Goal: Task Accomplishment & Management: Use online tool/utility

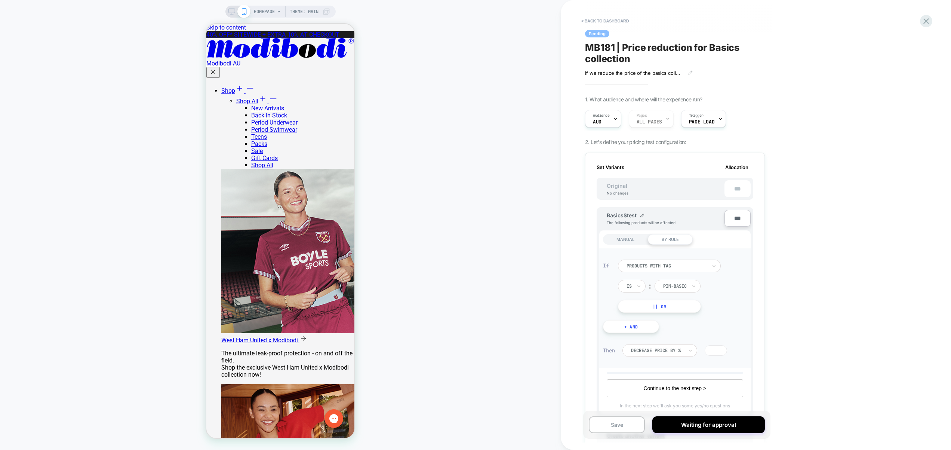
click at [627, 238] on div "MANUAL" at bounding box center [625, 239] width 45 height 10
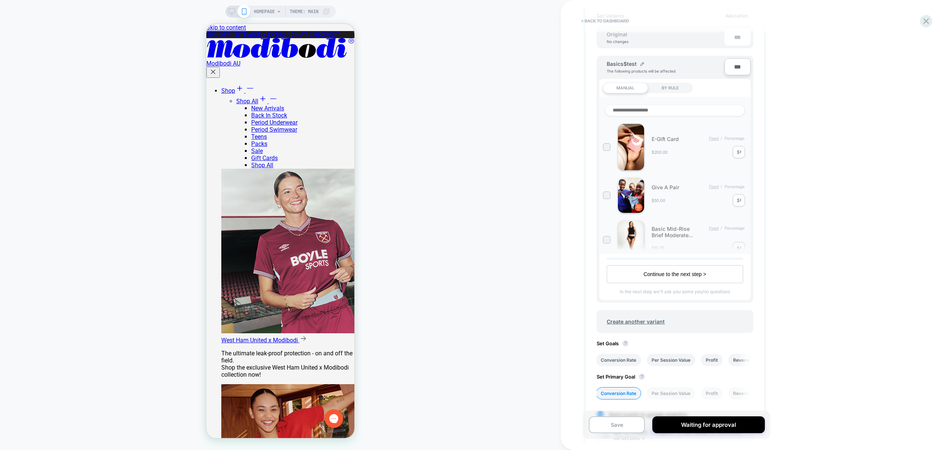
scroll to position [28, 0]
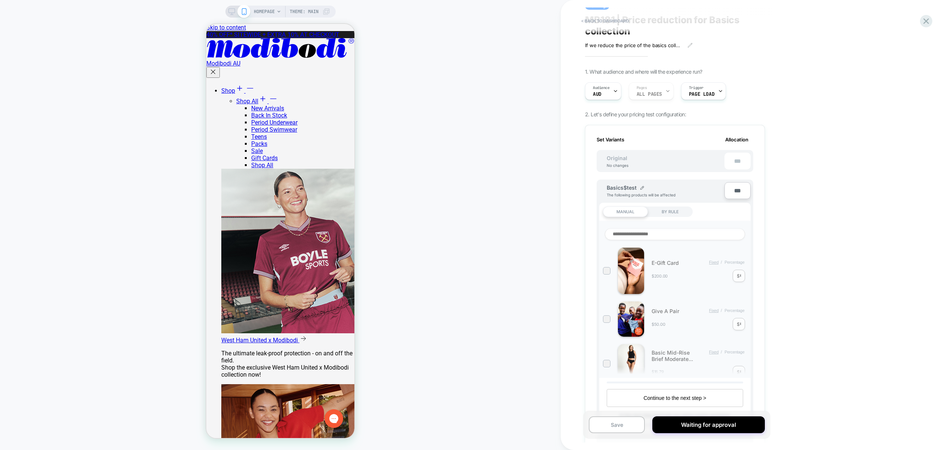
click at [148, 102] on div "BY RULE" at bounding box center [96, 98] width 103 height 7
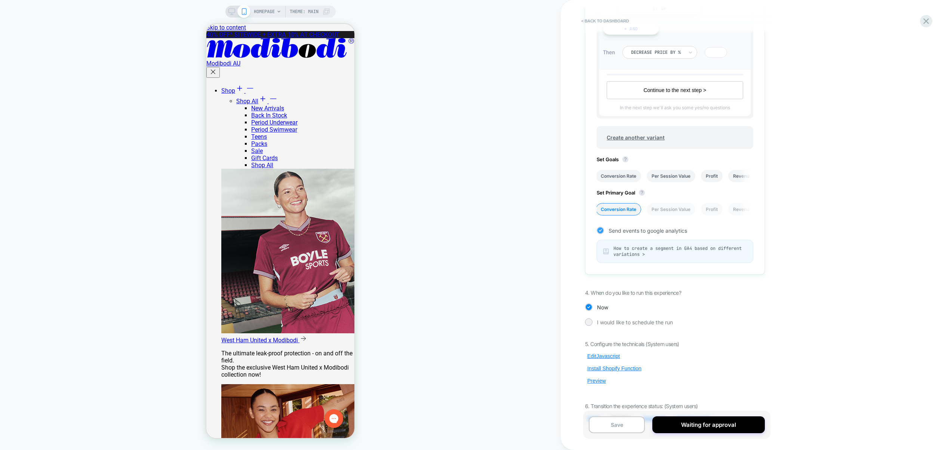
scroll to position [318, 0]
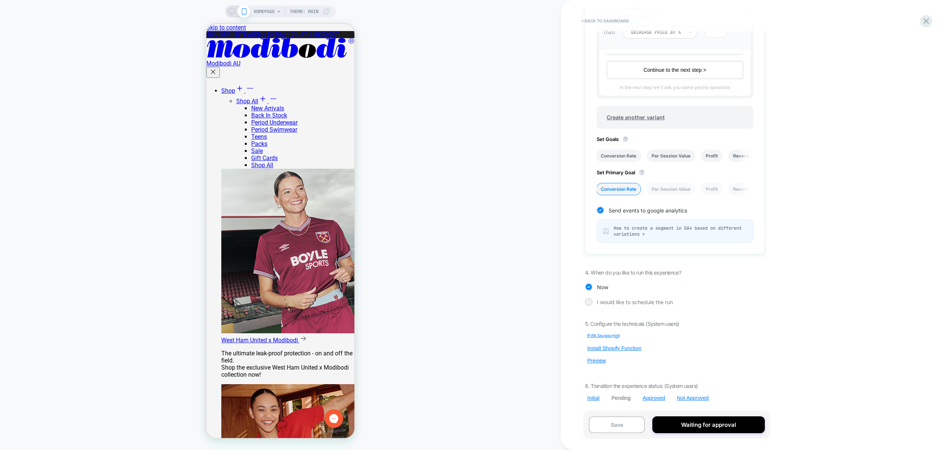
click at [601, 336] on button "Edit Javascript" at bounding box center [603, 335] width 37 height 7
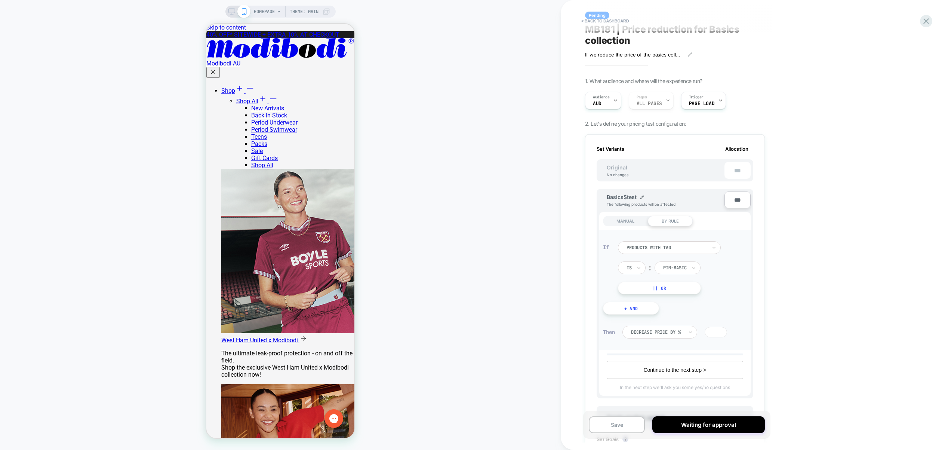
scroll to position [12, 0]
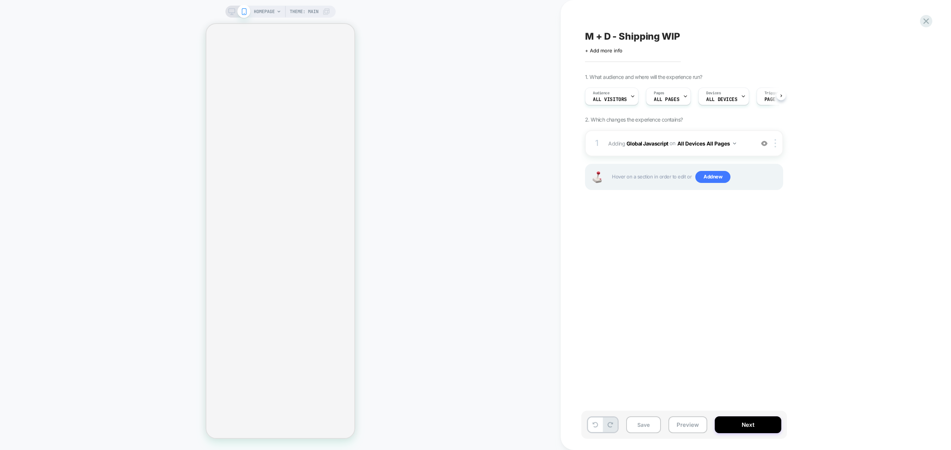
scroll to position [0, 0]
click at [743, 148] on span "Adding Global Javascript on All Devices All Pages" at bounding box center [679, 143] width 142 height 11
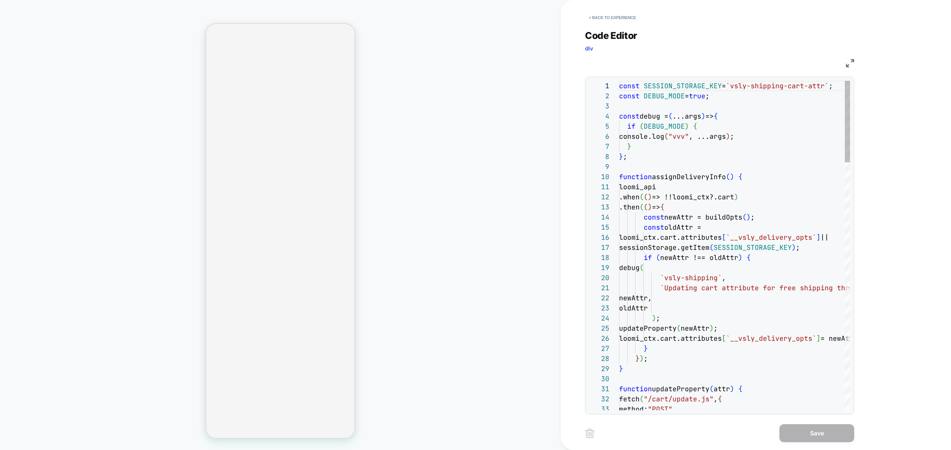
select select "**"
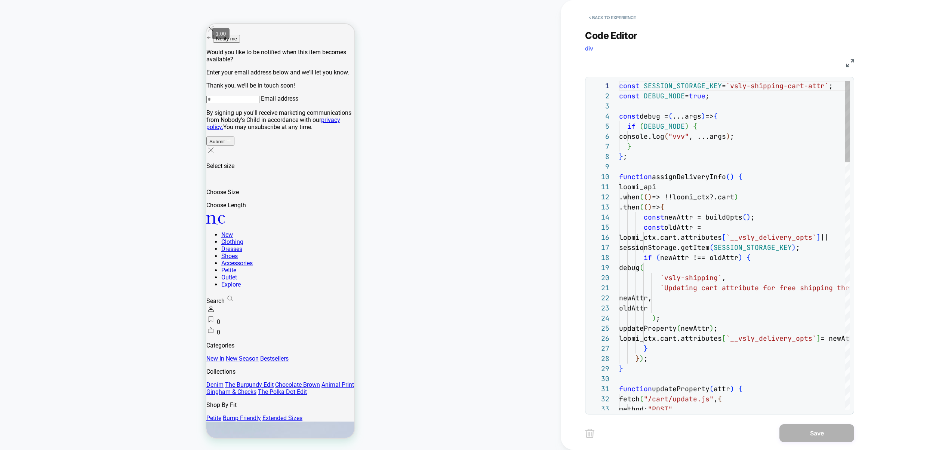
scroll to position [0, 0]
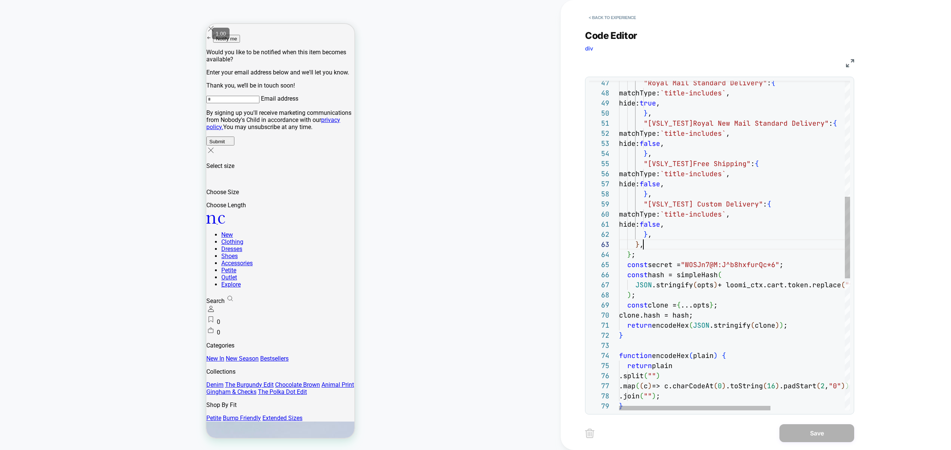
click at [669, 245] on div "return plain .split ( "" ) .map ( ( c ) => c.charCodeAt ( 0 ) .toString ( 16 ) …" at bounding box center [791, 278] width 344 height 1328
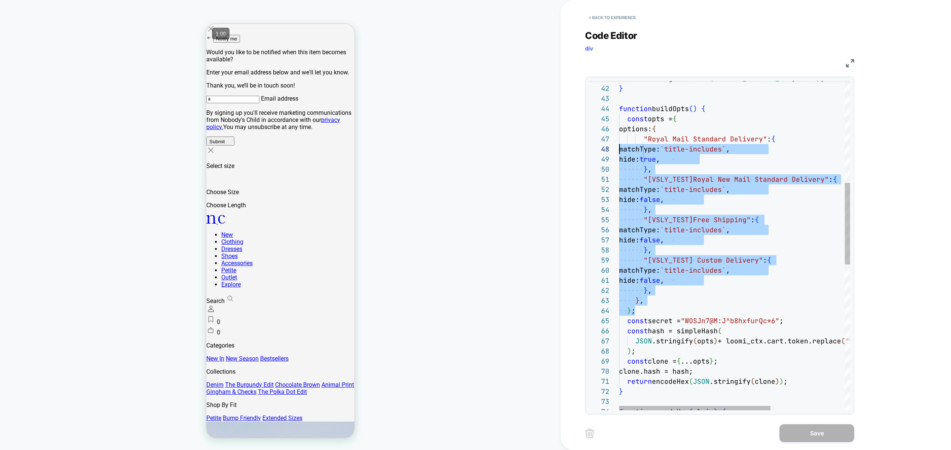
scroll to position [50, 0]
drag, startPoint x: 648, startPoint y: 207, endPoint x: 597, endPoint y: 133, distance: 90.3
click at [619, 133] on div "matchType: `title-includes` , "[VSLY_TEST]Royal New Mail Standard Delivery" : {…" at bounding box center [791, 334] width 344 height 1328
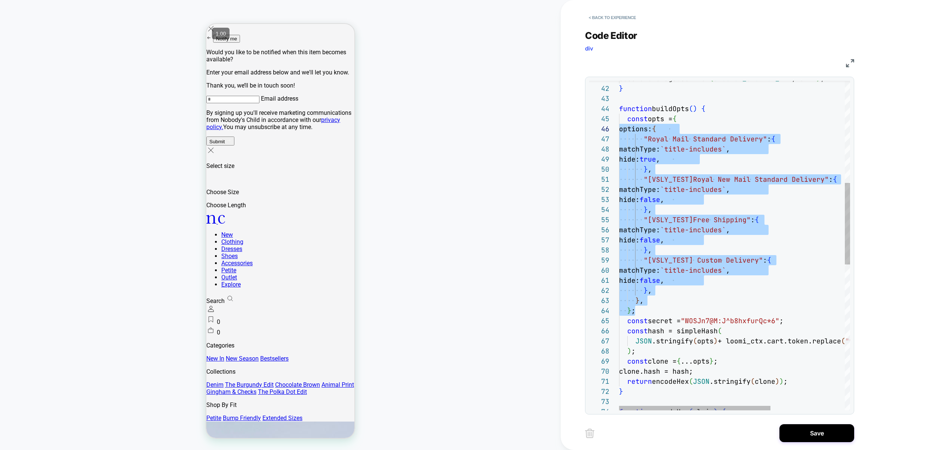
click at [693, 118] on div "matchType: `title-includes` , "[VSLY_TEST]Royal New Mail Standard Delivery" : {…" at bounding box center [791, 334] width 344 height 1328
drag, startPoint x: 639, startPoint y: 309, endPoint x: 616, endPoint y: 120, distance: 190.1
click at [619, 120] on div "matchType: `title-includes` , "[VSLY_TEST]Royal New Mail Standard Delivery" : {…" at bounding box center [791, 334] width 344 height 1328
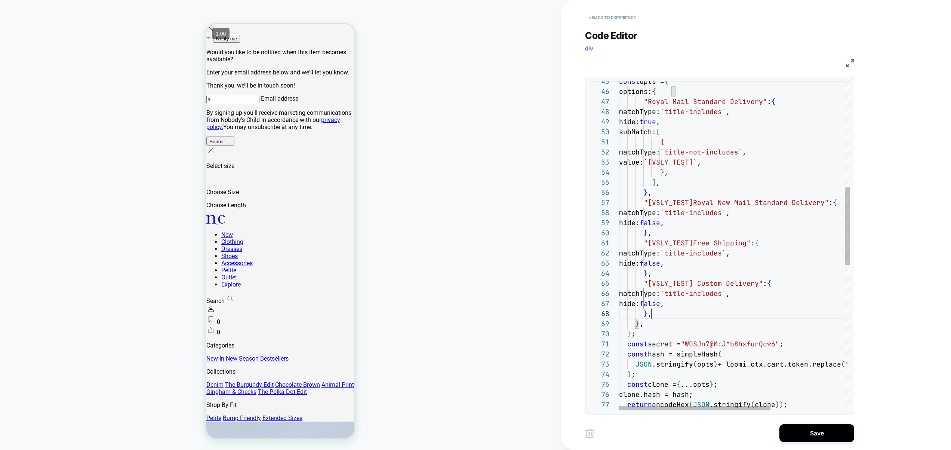
scroll to position [71, 32]
click at [669, 317] on div "matchType: `title-not-includes` , { value: `[VSLY_TEST]` , } , ] , } , "[VSLY_T…" at bounding box center [791, 326] width 344 height 1389
drag, startPoint x: 668, startPoint y: 317, endPoint x: 596, endPoint y: 280, distance: 80.4
click at [619, 280] on div "matchType: `title-not-includes` , { value: `[VSLY_TEST]` , } , ] , } , "[VSLY_T…" at bounding box center [791, 326] width 344 height 1389
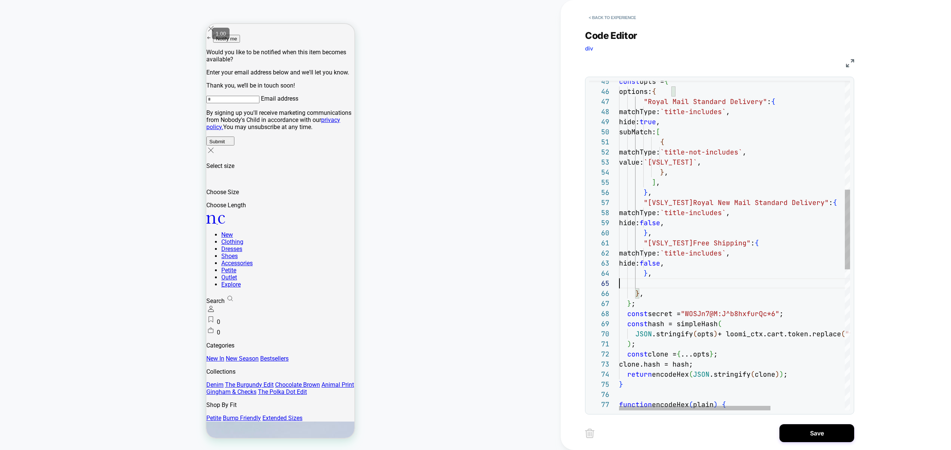
scroll to position [30, 32]
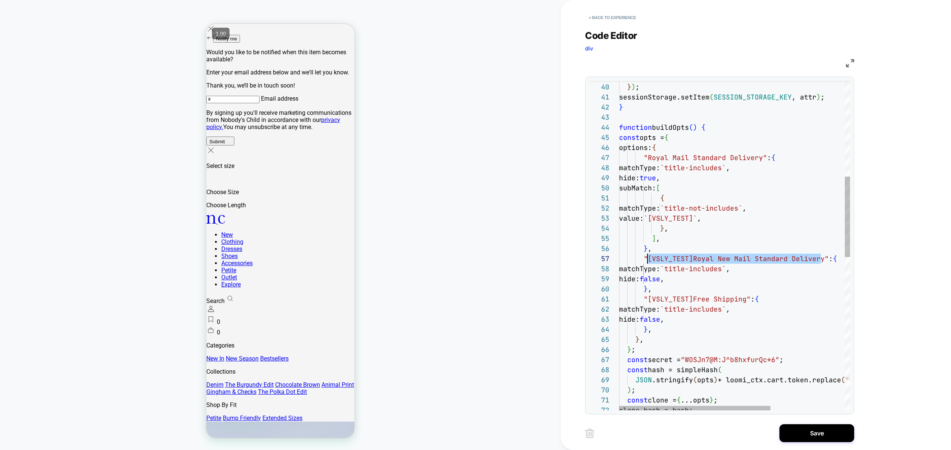
drag, startPoint x: 822, startPoint y: 259, endPoint x: 654, endPoint y: 264, distance: 168.3
click at [648, 257] on div "matchType: `title-not-includes` , { value: `[VSLY_TEST]` , } , ] , } , "[VSLY_T…" at bounding box center [791, 362] width 344 height 1348
type textarea "**********"
click at [738, 265] on div "matchType: `title-not-includes` , { value: `[VSLY_TEST]` , } , ] , } , "[VSLY_T…" at bounding box center [791, 362] width 344 height 1348
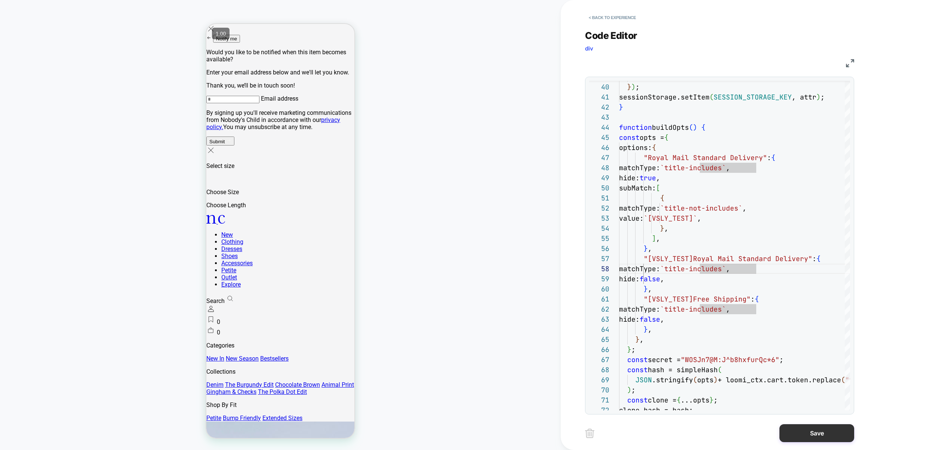
click at [96, 397] on button "Save" at bounding box center [76, 393] width 40 height 7
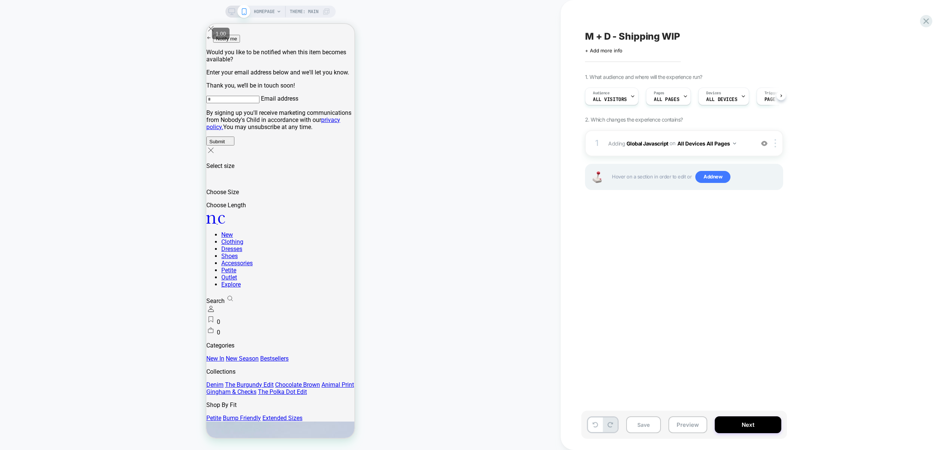
scroll to position [0, 0]
click at [693, 421] on button "Preview" at bounding box center [687, 424] width 39 height 17
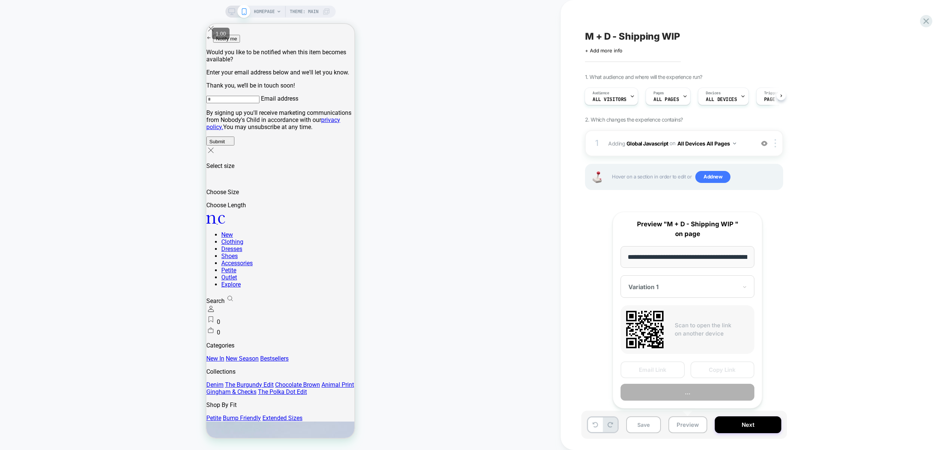
scroll to position [0, 35]
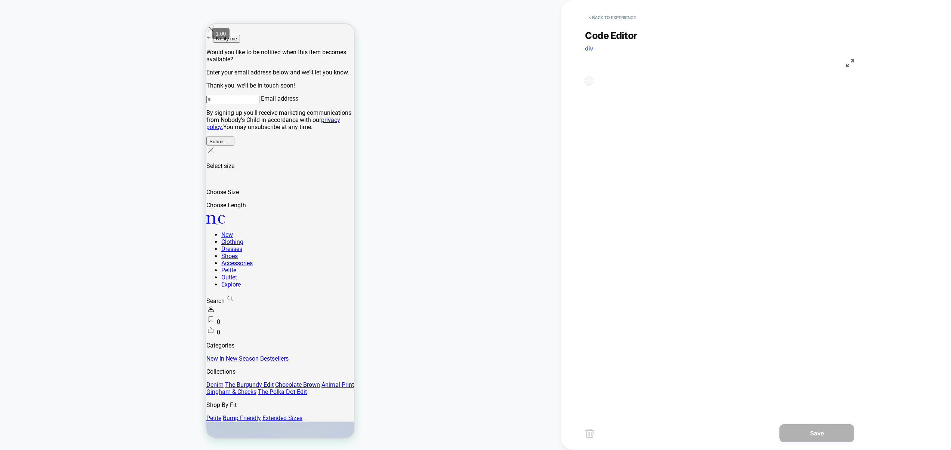
scroll to position [101, 0]
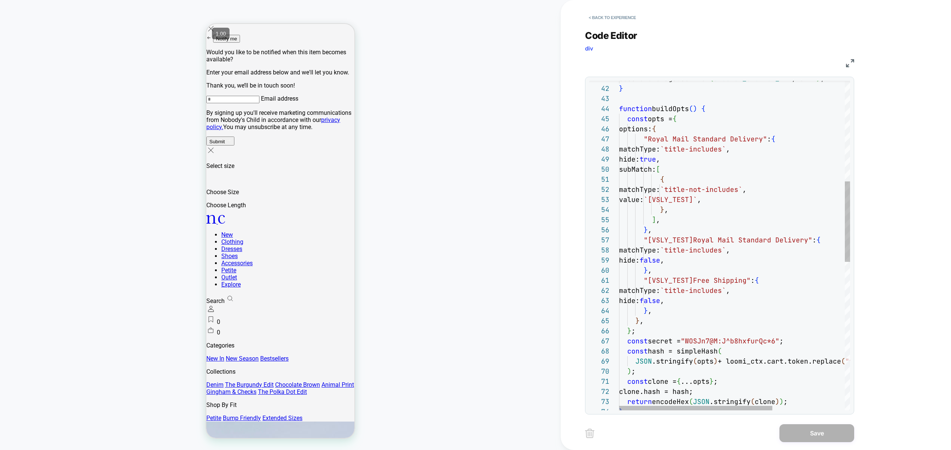
type textarea "**********"
drag, startPoint x: 761, startPoint y: 139, endPoint x: 648, endPoint y: 139, distance: 113.2
click at [648, 139] on div "sessionStorage.setItem ( SESSION_STORAGE_KEY , attr ) ; } function buildOpts ( …" at bounding box center [789, 344] width 340 height 1348
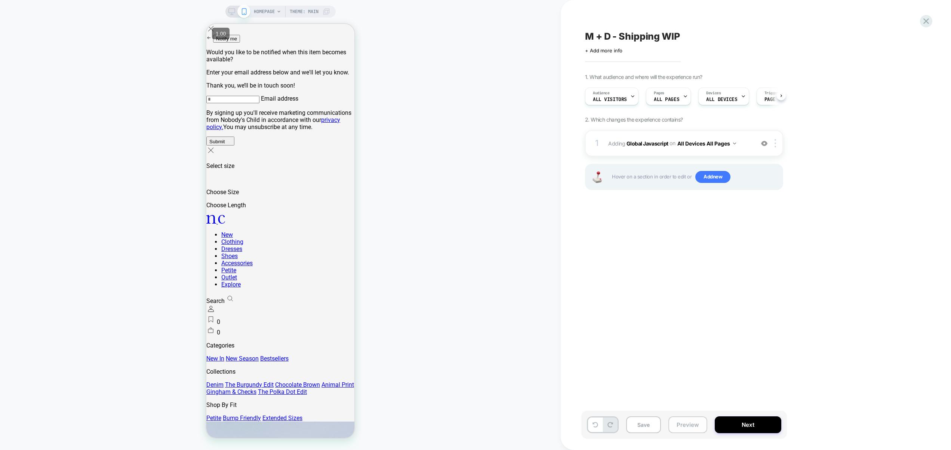
scroll to position [0, 0]
click at [745, 154] on div "1 Adding Global Javascript on All Devices All Pages Add Before Add After Target…" at bounding box center [684, 143] width 198 height 26
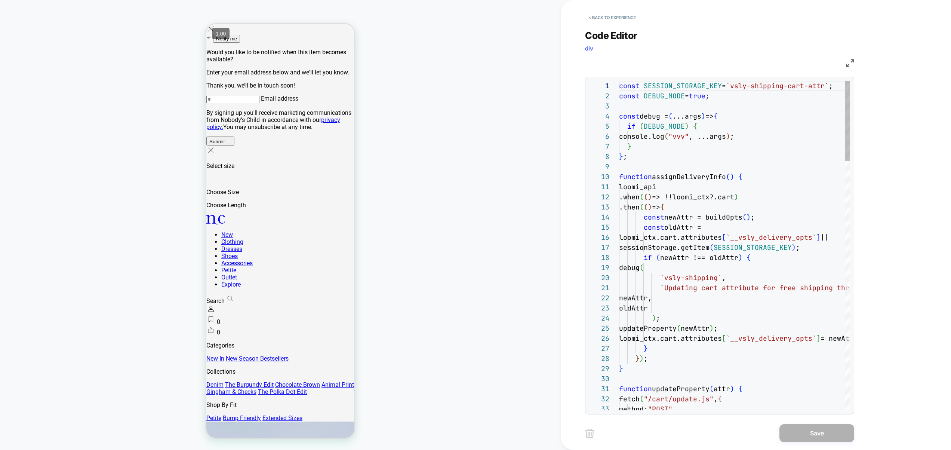
scroll to position [101, 0]
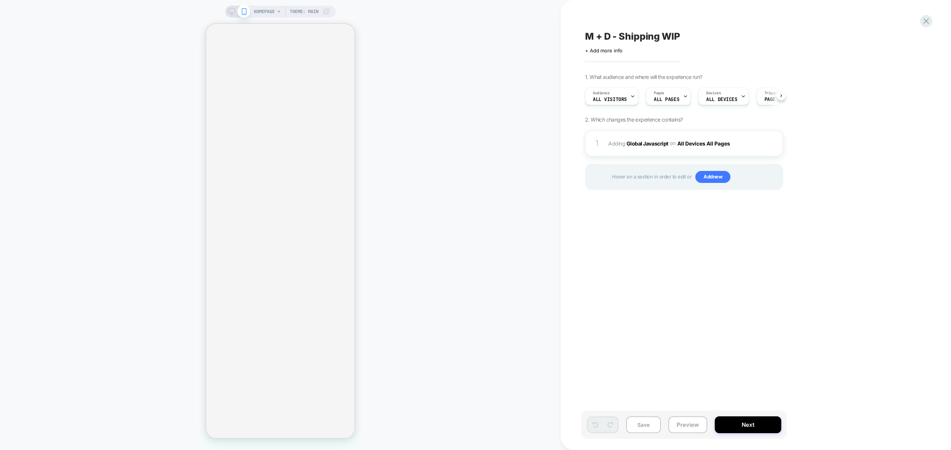
scroll to position [0, 0]
select select "**"
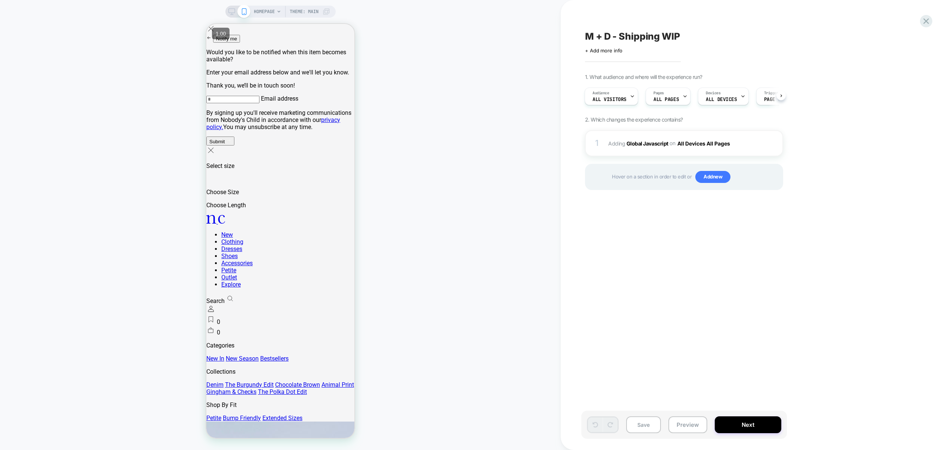
scroll to position [0, 0]
click at [0, 0] on div "1 Adding Global Javascript on All Devices All Pages Add Before Add After Target…" at bounding box center [0, 0] width 0 height 0
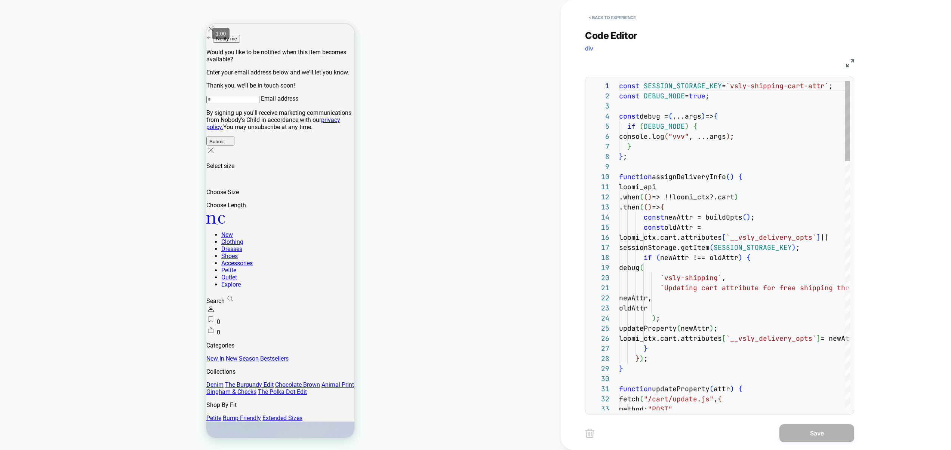
scroll to position [101, 0]
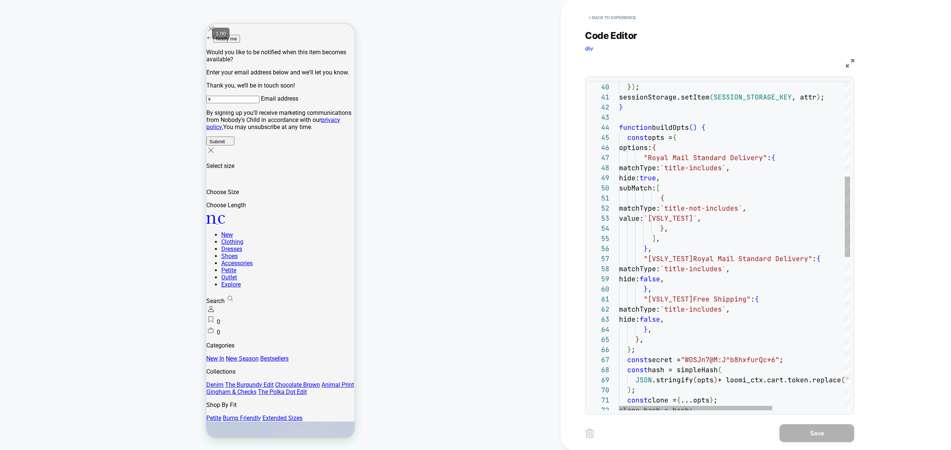
type textarea "**********"
drag, startPoint x: 805, startPoint y: 260, endPoint x: 645, endPoint y: 258, distance: 160.0
click at [645, 258] on div "{ matchType: `title-not-includes` , value: `[VSLY_TEST]` , } , ] , } , "[VSLY_T…" at bounding box center [789, 362] width 340 height 1348
click at [808, 429] on button "Save" at bounding box center [816, 433] width 75 height 18
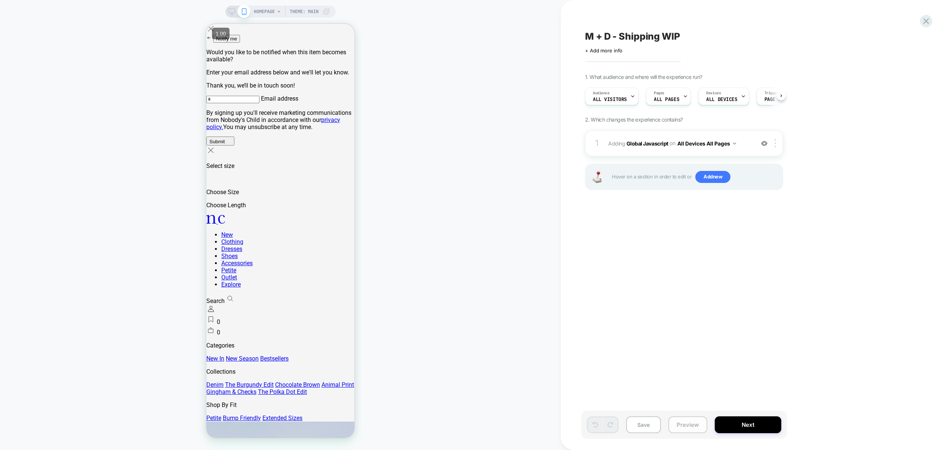
scroll to position [0, 0]
drag, startPoint x: 685, startPoint y: 425, endPoint x: 694, endPoint y: 417, distance: 11.9
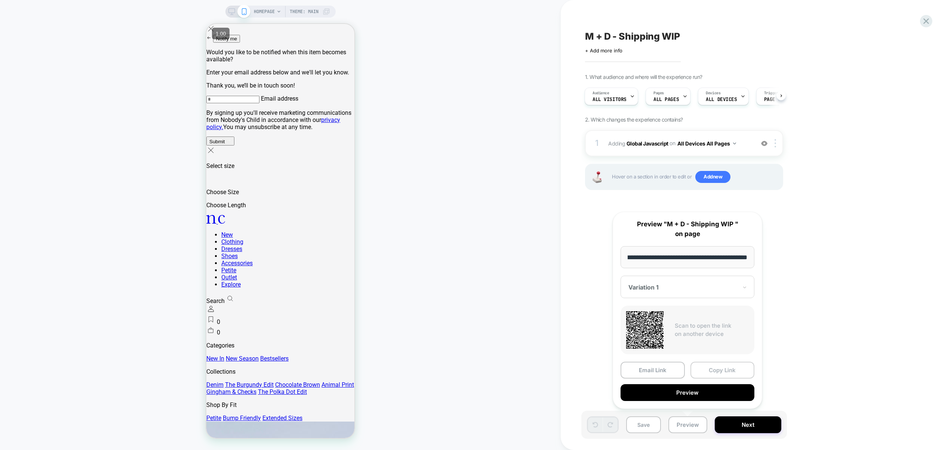
scroll to position [0, 0]
drag, startPoint x: 722, startPoint y: 364, endPoint x: 390, endPoint y: 447, distance: 342.5
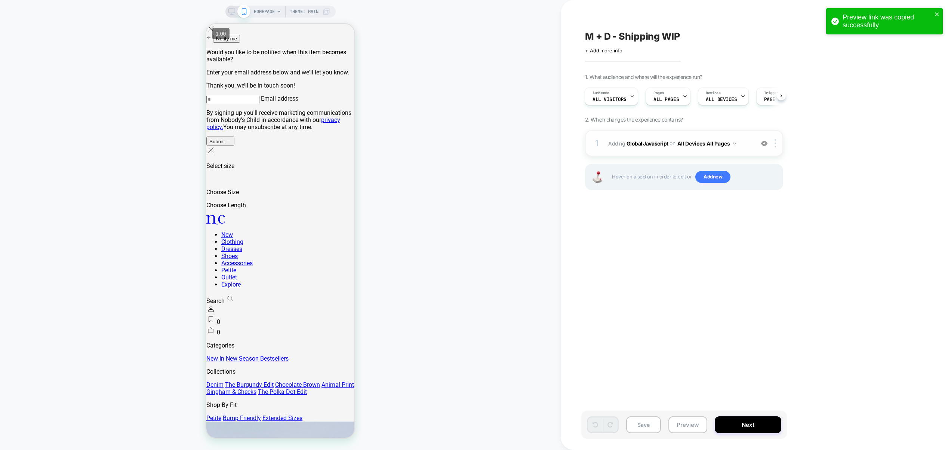
click at [750, 145] on span "Adding Global Javascript on All Devices All Pages" at bounding box center [679, 143] width 142 height 11
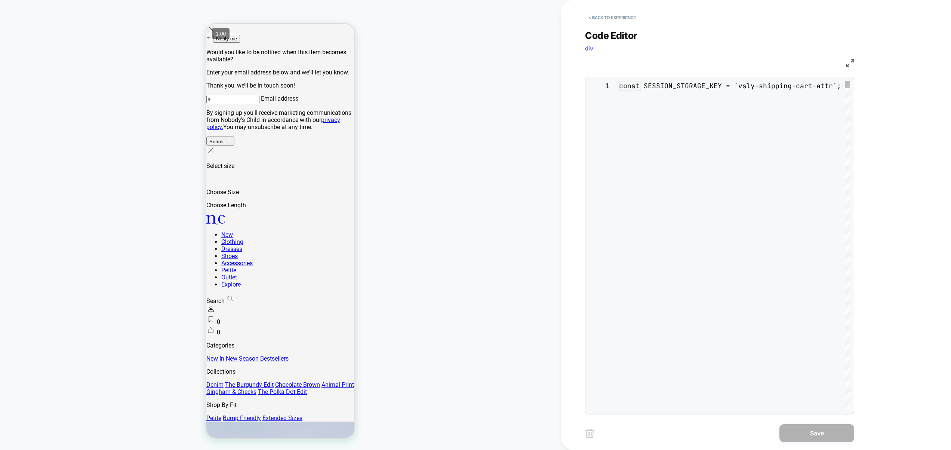
scroll to position [101, 0]
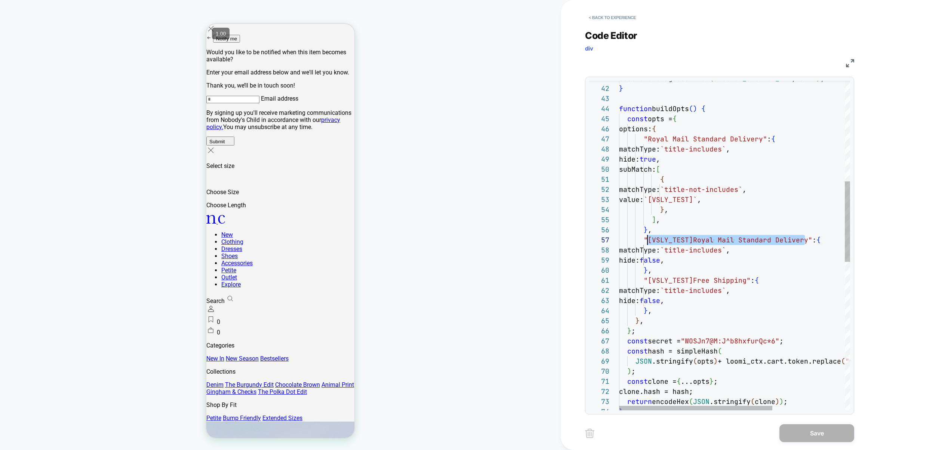
drag, startPoint x: 805, startPoint y: 240, endPoint x: 649, endPoint y: 244, distance: 156.3
click at [648, 244] on div "sessionStorage.setItem ( SESSION_STORAGE_KEY , attr ) ; } function buildOpts ( …" at bounding box center [789, 344] width 340 height 1348
type textarea "**********"
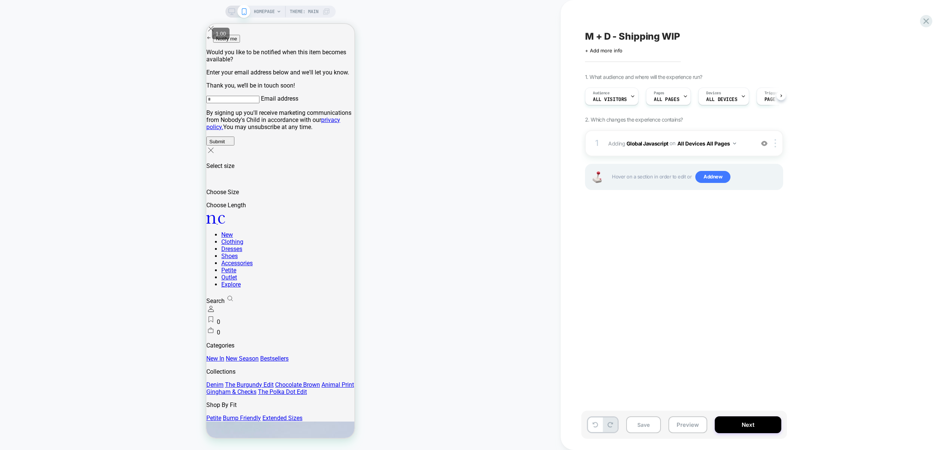
scroll to position [0, 0]
drag, startPoint x: 684, startPoint y: 425, endPoint x: 690, endPoint y: 417, distance: 9.3
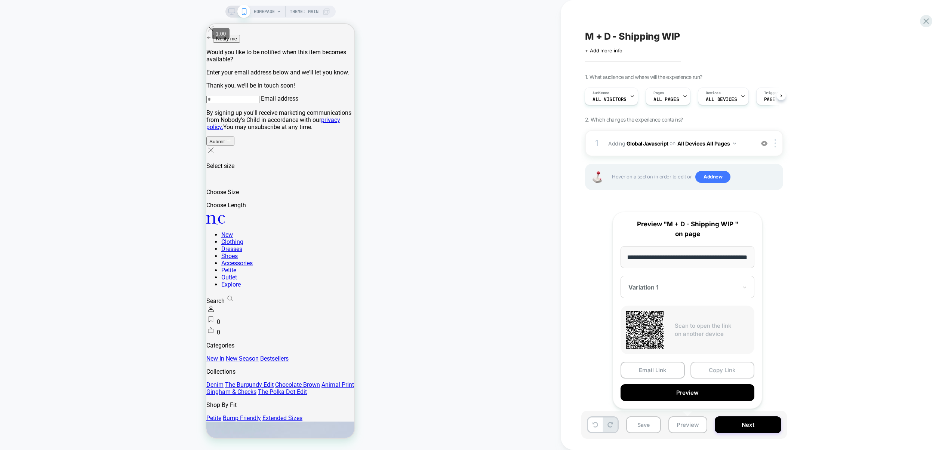
scroll to position [0, 0]
click at [719, 372] on button "Copy Link" at bounding box center [722, 369] width 64 height 17
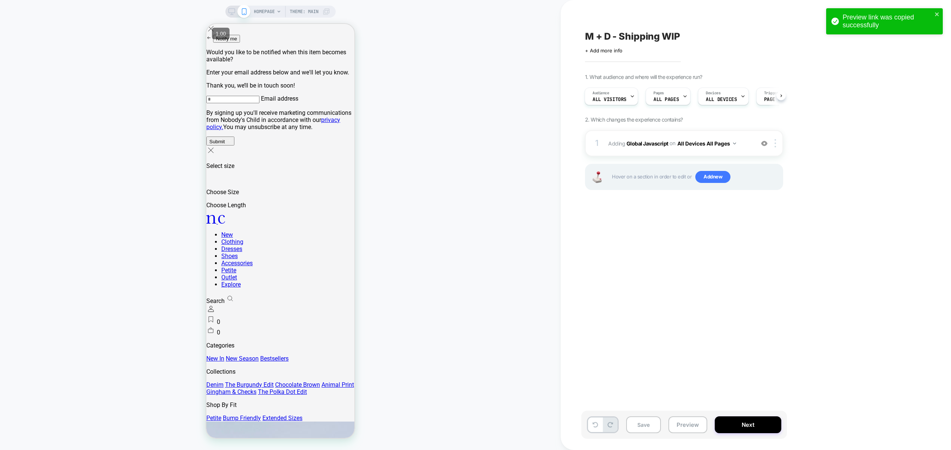
click at [0, 0] on div "M + D - Shipping WIP Click to edit experience details + Add more info 1. What a…" at bounding box center [0, 0] width 0 height 0
click at [753, 147] on div "1 Adding Global Javascript on All Devices All Pages Add Before Add After Target…" at bounding box center [684, 143] width 198 height 26
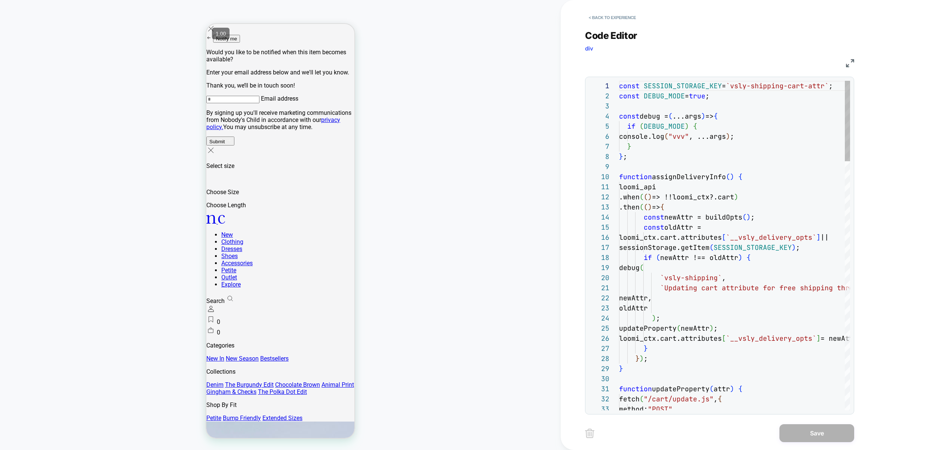
scroll to position [101, 0]
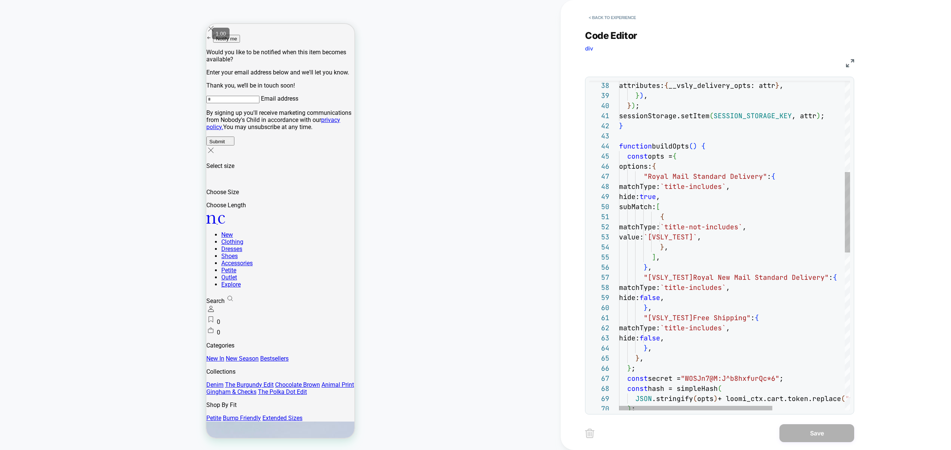
click at [660, 350] on div "} ) , } ) ; sessionStorage.setItem ( SESSION_STORAGE_KEY , attr ) ; } function …" at bounding box center [789, 381] width 340 height 1348
click at [698, 154] on div "} ) , } ) ; sessionStorage.setItem ( SESSION_STORAGE_KEY , attr ) ; } function …" at bounding box center [789, 381] width 340 height 1348
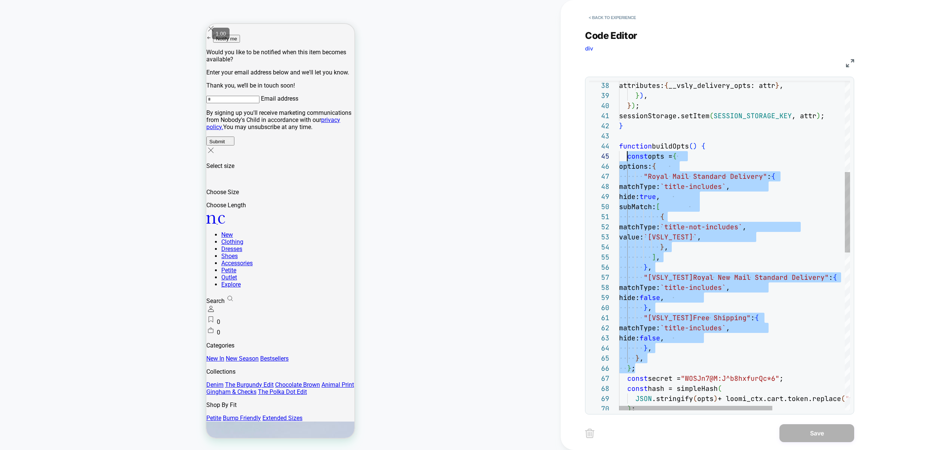
scroll to position [40, 8]
drag, startPoint x: 637, startPoint y: 368, endPoint x: 628, endPoint y: 157, distance: 211.7
click at [628, 157] on div "} ) , } ) ; sessionStorage.setItem ( SESSION_STORAGE_KEY , attr ) ; } function …" at bounding box center [789, 381] width 340 height 1348
click at [638, 367] on div "} ) , } ) ; sessionStorage.setItem ( SESSION_STORAGE_KEY , attr ) ; } function …" at bounding box center [789, 381] width 340 height 1348
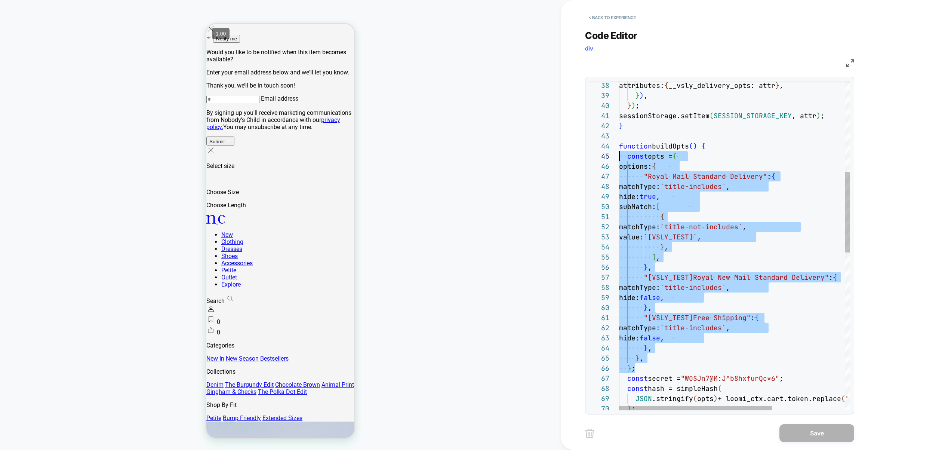
drag, startPoint x: 641, startPoint y: 368, endPoint x: 563, endPoint y: 154, distance: 227.7
click at [619, 154] on div "} ) , } ) ; sessionStorage.setItem ( SESSION_STORAGE_KEY , attr ) ; } function …" at bounding box center [789, 381] width 340 height 1348
click at [747, 346] on div "} ) , } ) ; sessionStorage.setItem ( SESSION_STORAGE_KEY , attr ) ; } function …" at bounding box center [789, 381] width 340 height 1348
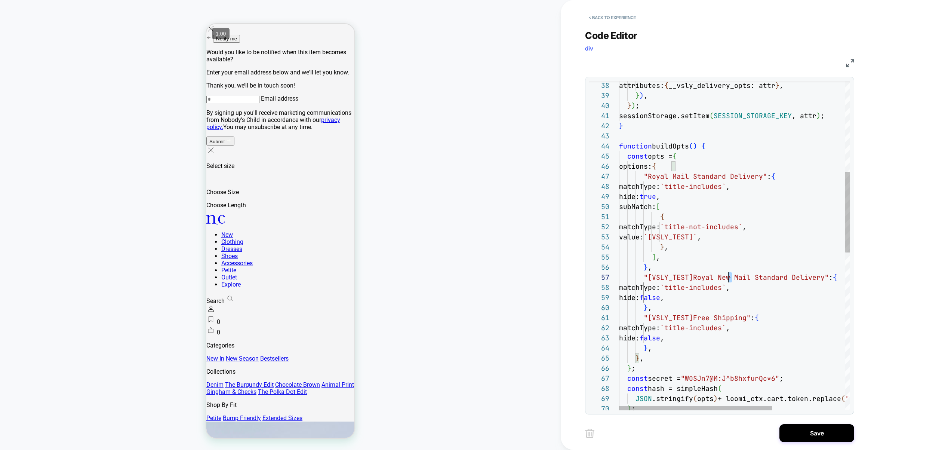
scroll to position [61, 97]
drag, startPoint x: 731, startPoint y: 279, endPoint x: 715, endPoint y: 277, distance: 16.2
click at [715, 277] on div "} ) , } ) ; sessionStorage.setItem ( SESSION_STORAGE_KEY , attr ) ; } function …" at bounding box center [789, 381] width 340 height 1348
type textarea "**********"
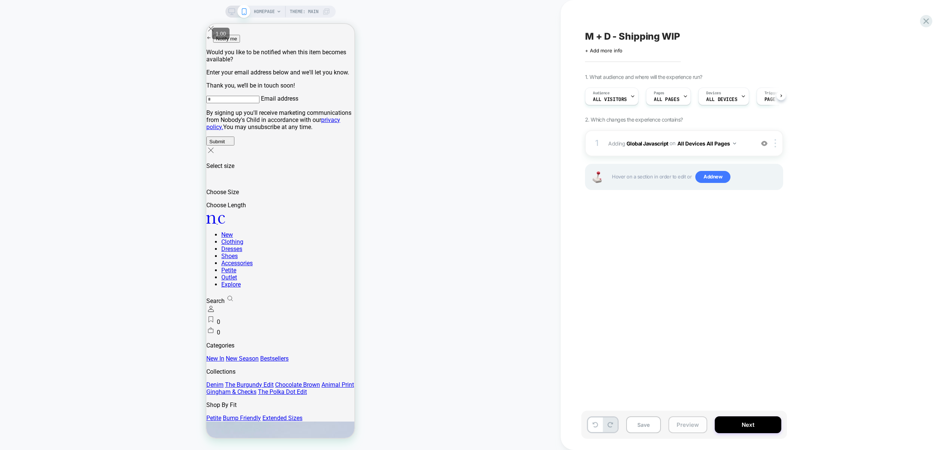
scroll to position [0, 0]
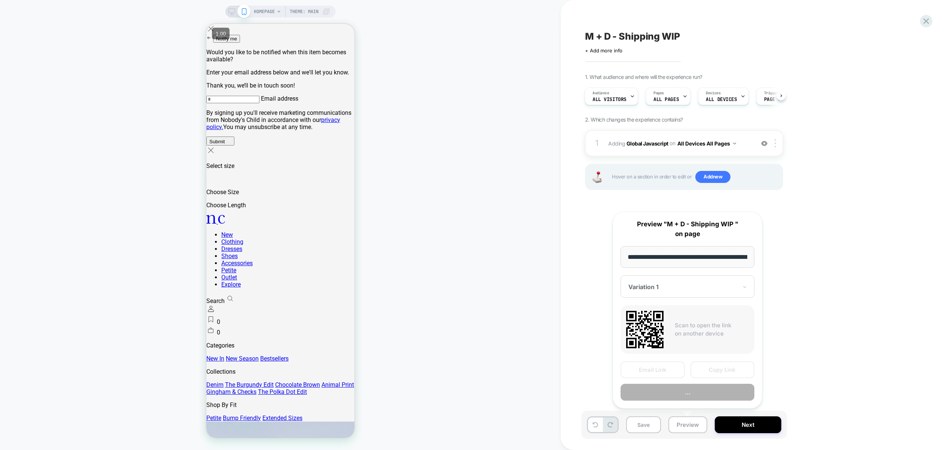
scroll to position [0, 35]
click at [719, 367] on button "Copy Link" at bounding box center [722, 369] width 64 height 17
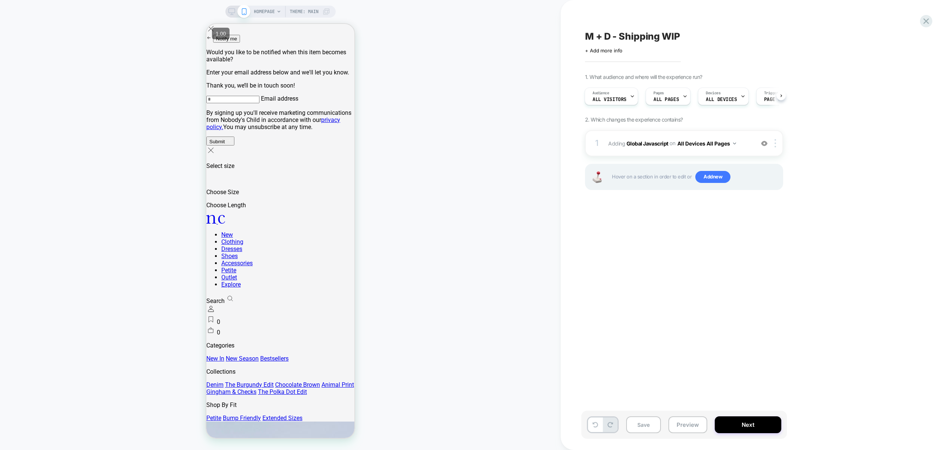
scroll to position [0, 0]
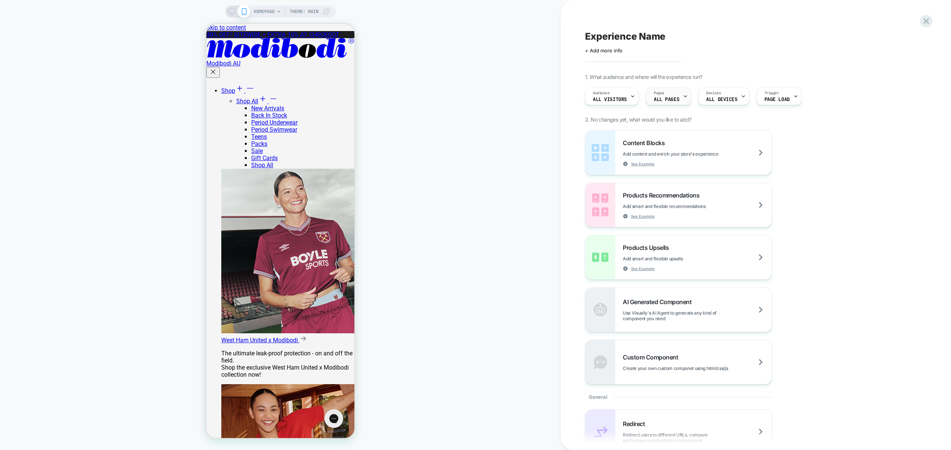
click at [673, 99] on span "ALL PAGES" at bounding box center [666, 99] width 25 height 5
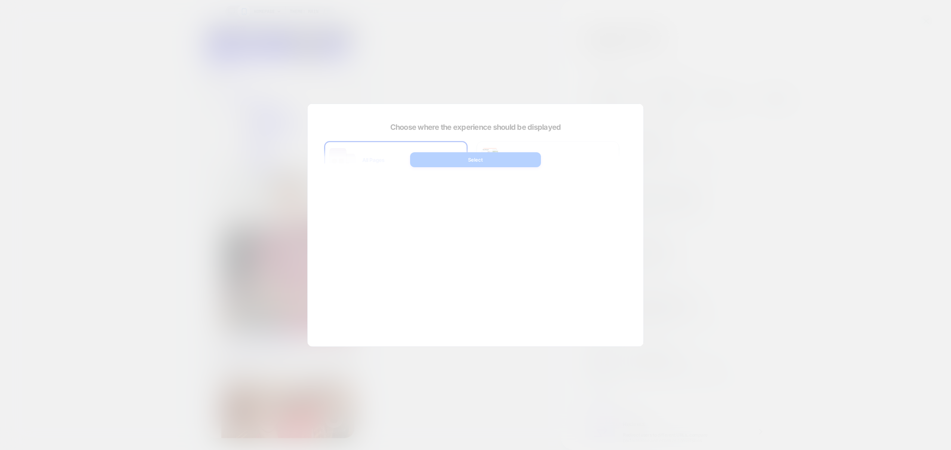
drag, startPoint x: 695, startPoint y: 119, endPoint x: 647, endPoint y: 99, distance: 51.9
click at [693, 117] on div at bounding box center [475, 225] width 951 height 450
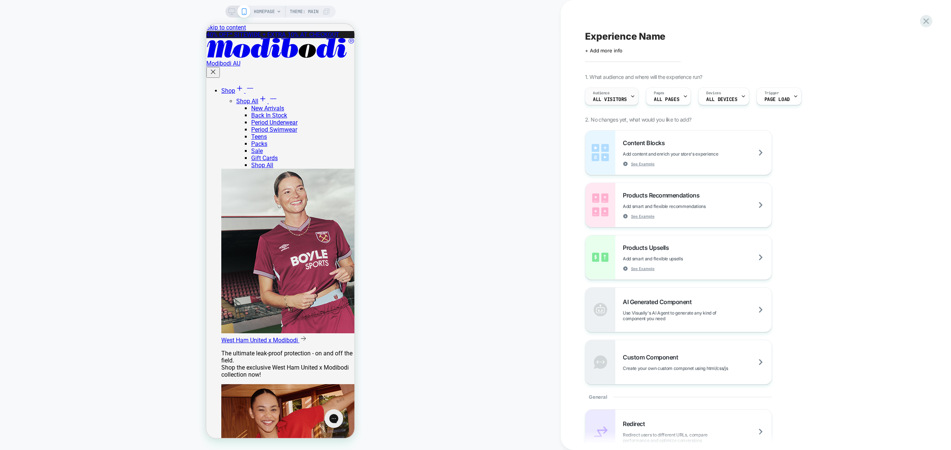
click at [610, 96] on div "Audience All Visitors" at bounding box center [609, 96] width 49 height 17
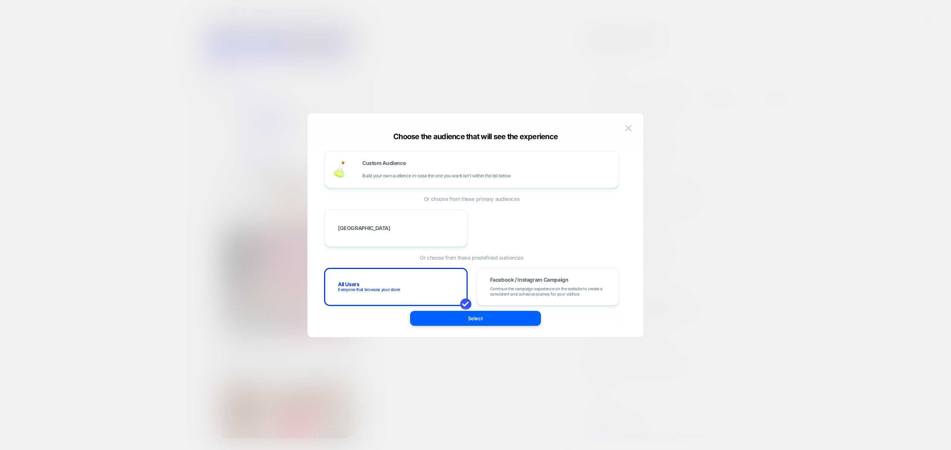
click at [773, 158] on div at bounding box center [475, 225] width 951 height 450
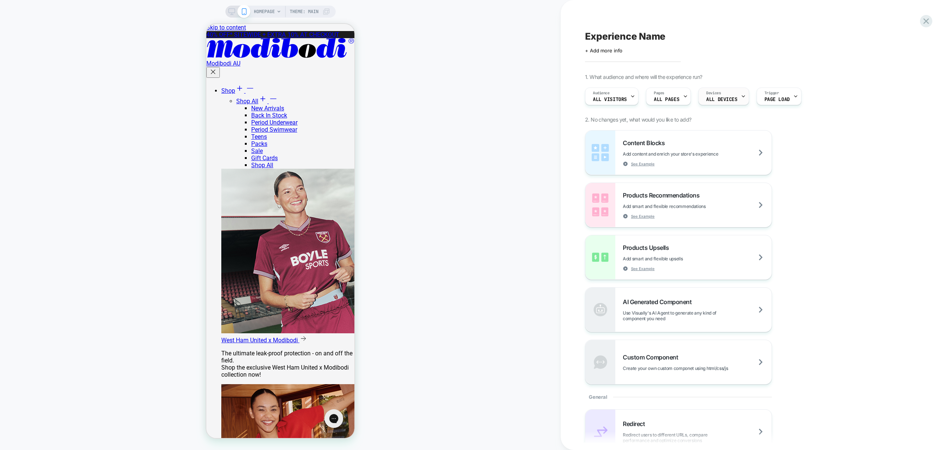
click at [734, 103] on div "Devices ALL DEVICES" at bounding box center [722, 96] width 46 height 17
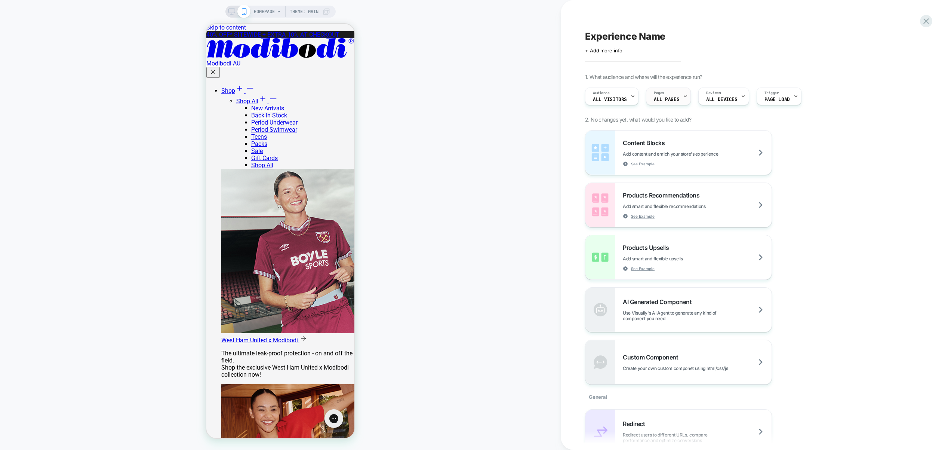
click at [662, 99] on span "ALL PAGES" at bounding box center [666, 99] width 25 height 5
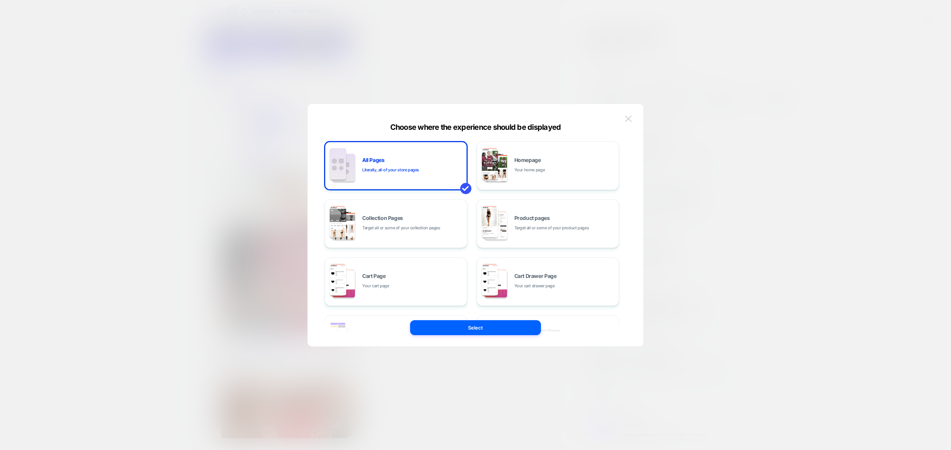
click at [628, 118] on img at bounding box center [628, 118] width 7 height 6
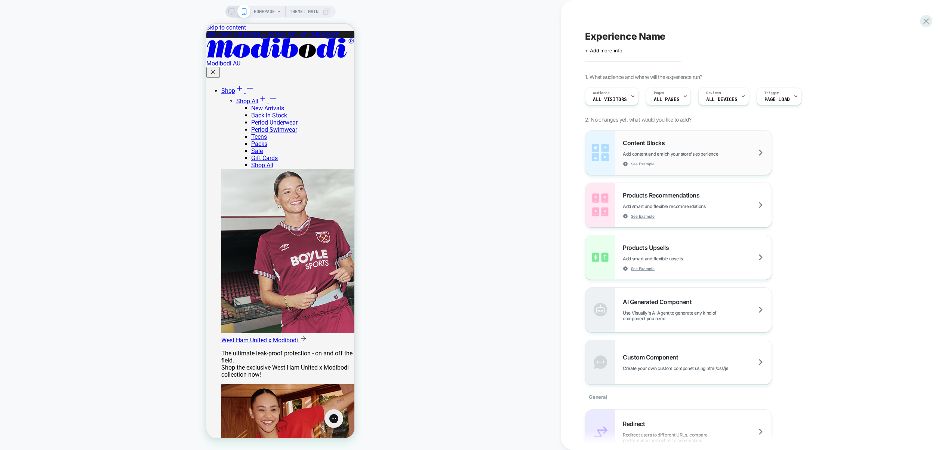
click at [669, 142] on div "Content Blocks Add content and enrich your store's experience See Example" at bounding box center [697, 152] width 149 height 27
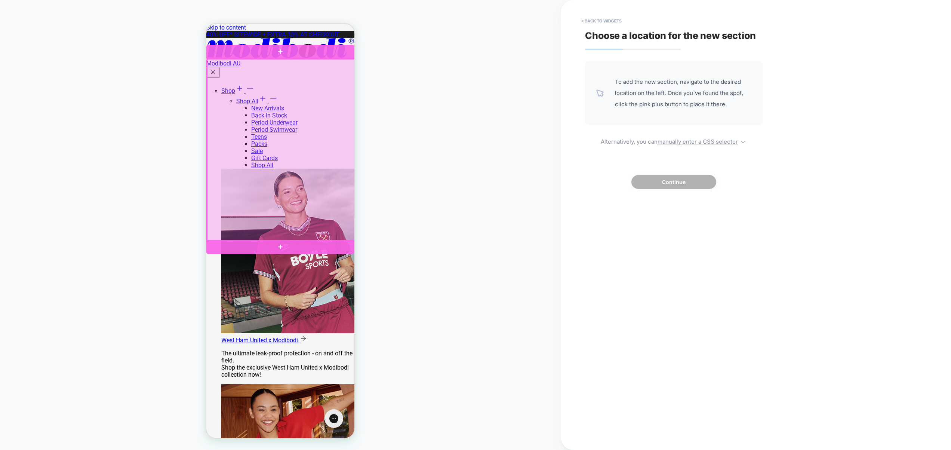
click at [284, 244] on div at bounding box center [280, 247] width 148 height 14
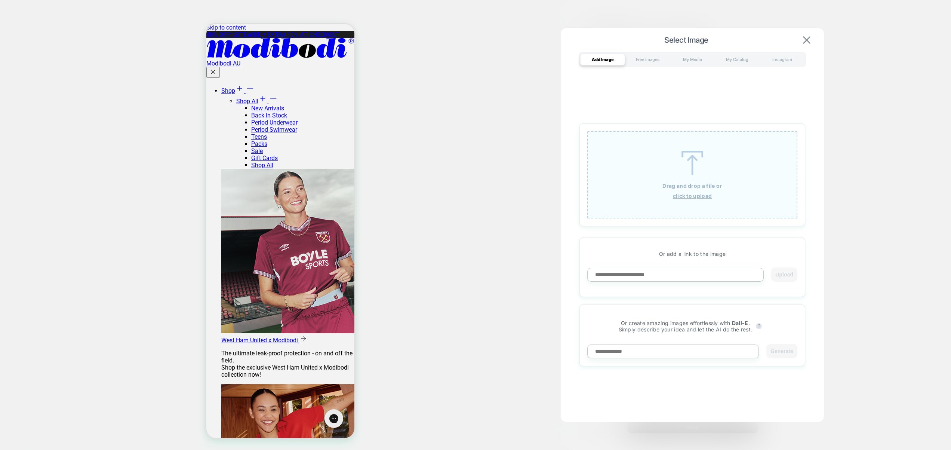
click at [803, 41] on img at bounding box center [806, 39] width 7 height 7
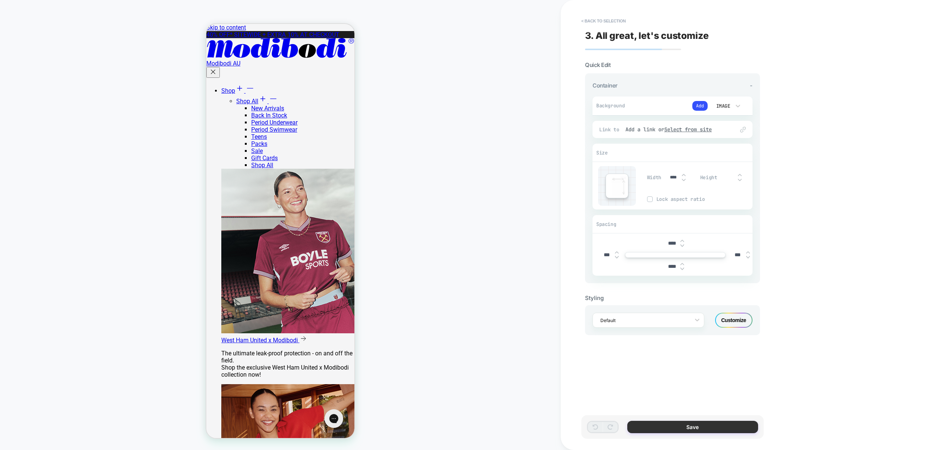
click at [697, 428] on button "Save" at bounding box center [692, 426] width 131 height 12
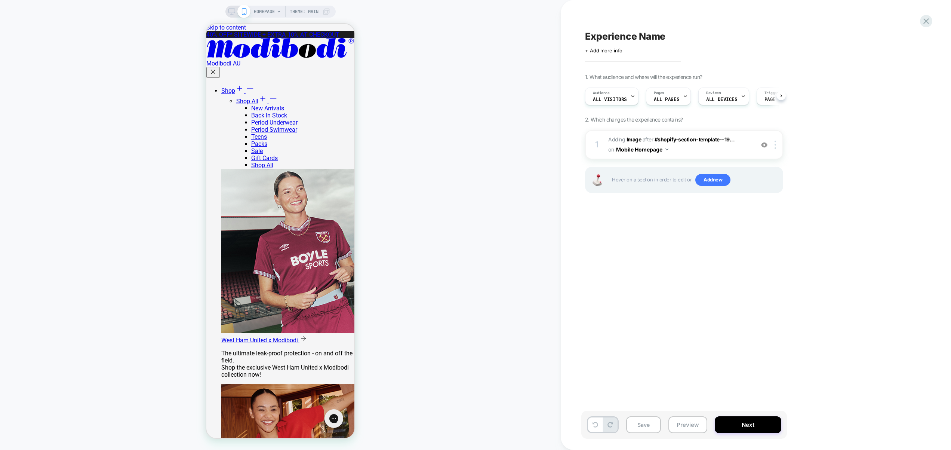
scroll to position [0, 0]
click at [687, 422] on button "Preview" at bounding box center [687, 424] width 39 height 17
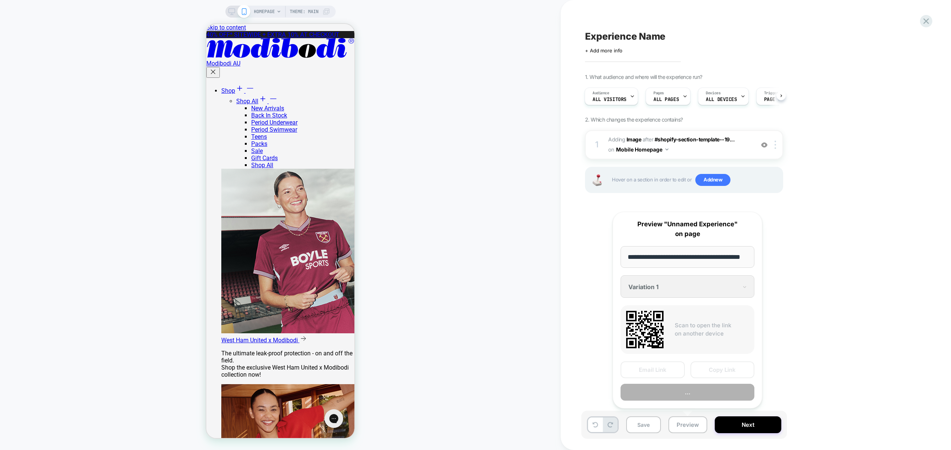
scroll to position [0, 23]
click at [687, 395] on button "Preview" at bounding box center [687, 392] width 134 height 17
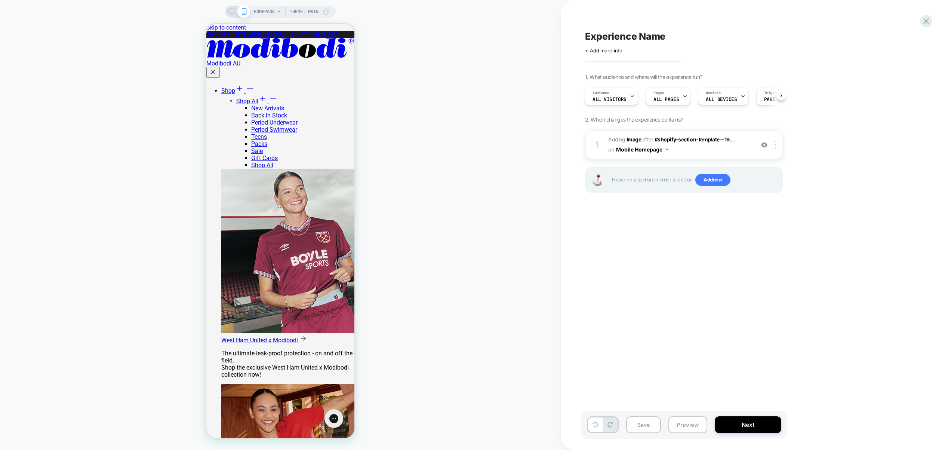
scroll to position [0, 0]
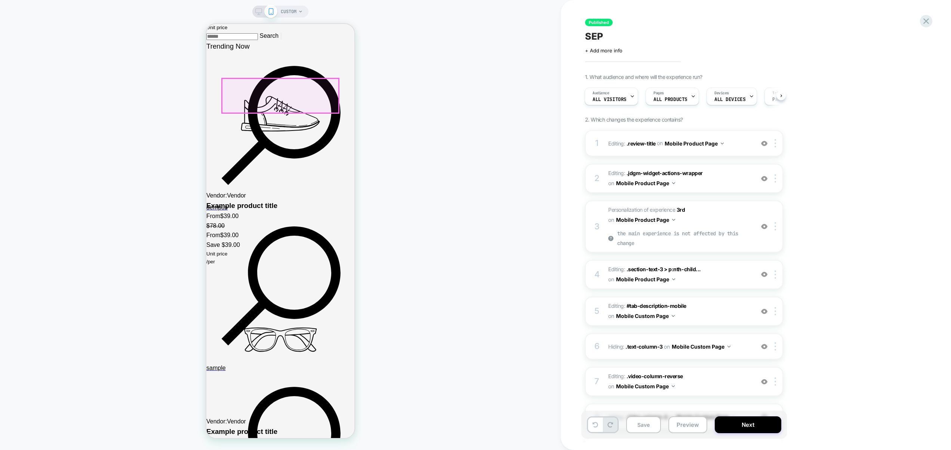
scroll to position [1295, 0]
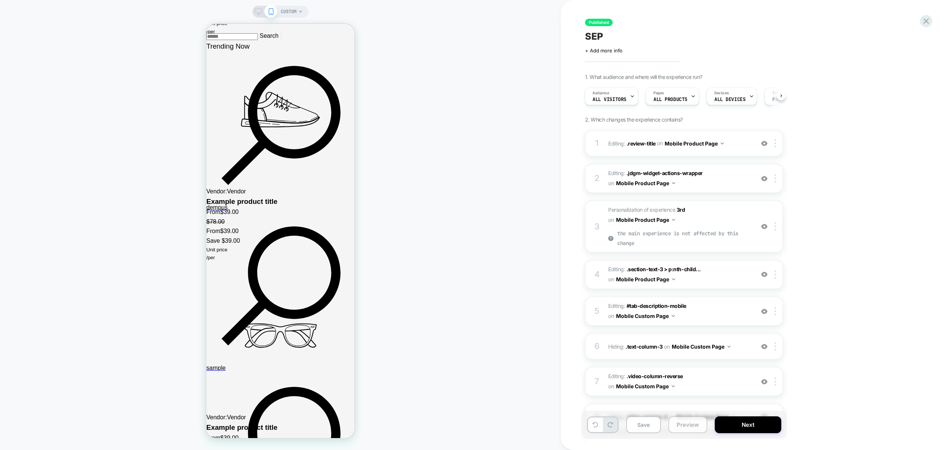
click at [691, 426] on button "Preview" at bounding box center [687, 424] width 39 height 17
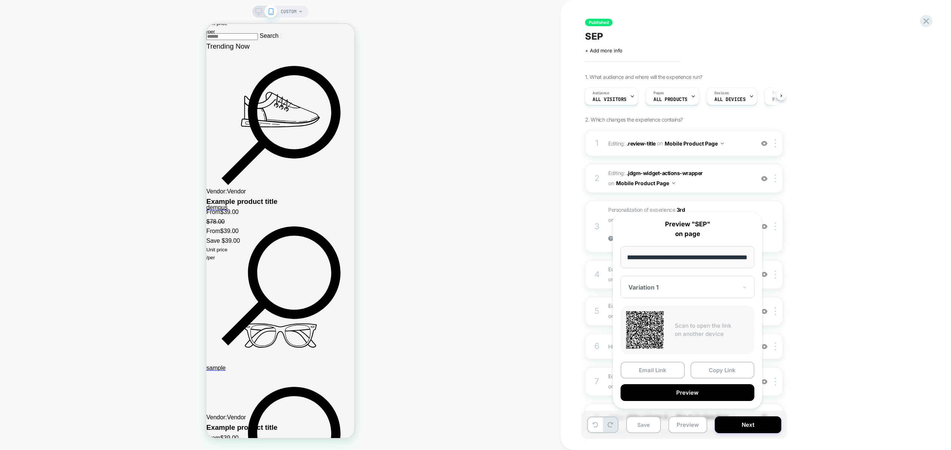
scroll to position [0, 0]
click at [872, 300] on div "Published SEP Click to edit experience details + Add more info 1. What audience…" at bounding box center [725, 225] width 329 height 450
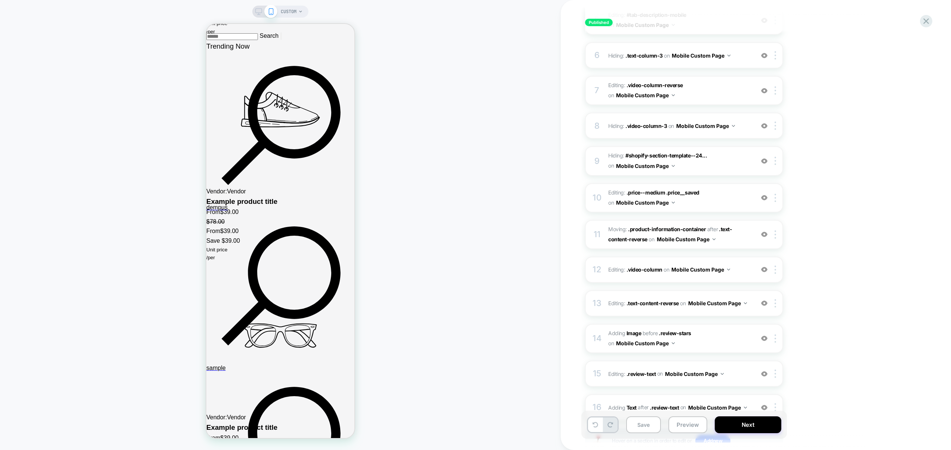
scroll to position [348, 0]
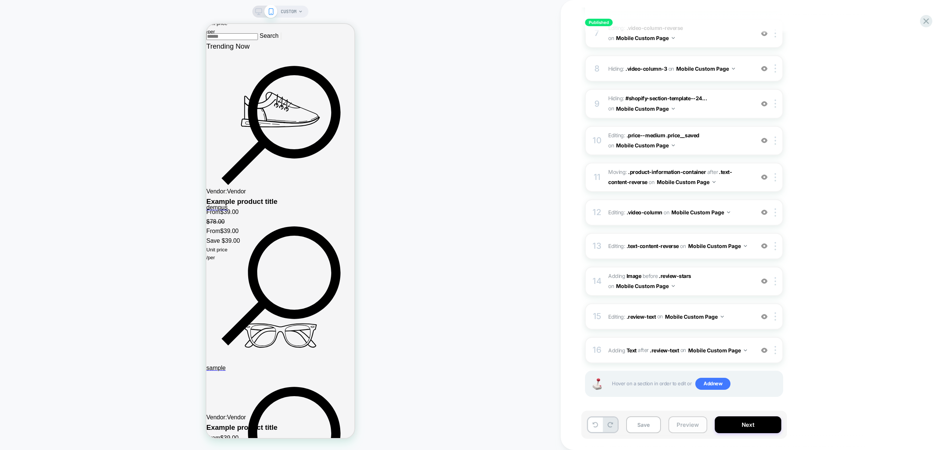
click at [692, 422] on button "Preview" at bounding box center [687, 424] width 39 height 17
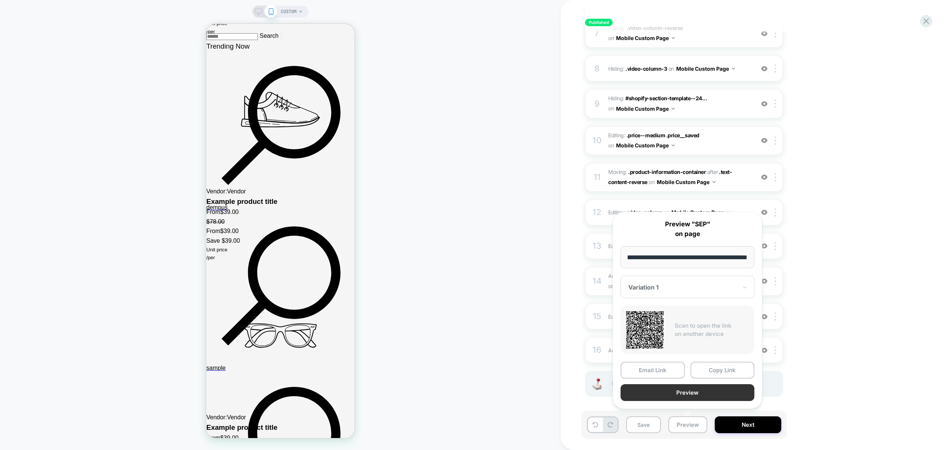
scroll to position [0, 0]
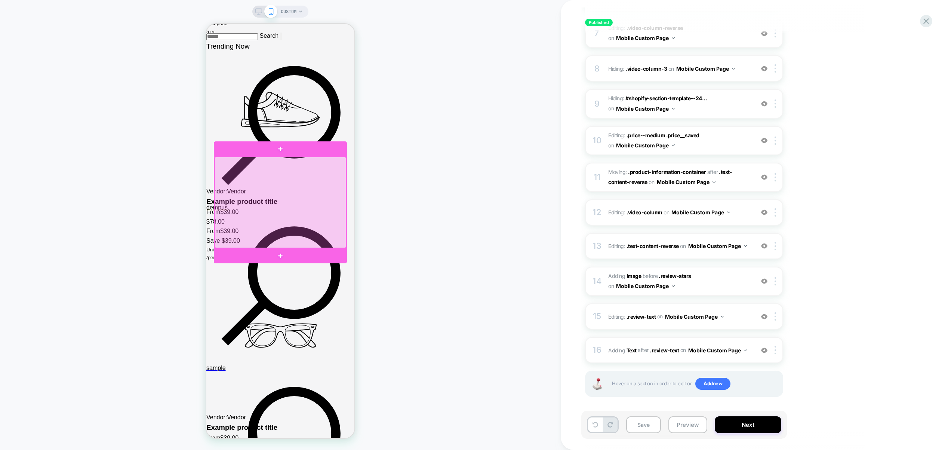
click at [343, 158] on div at bounding box center [281, 202] width 132 height 91
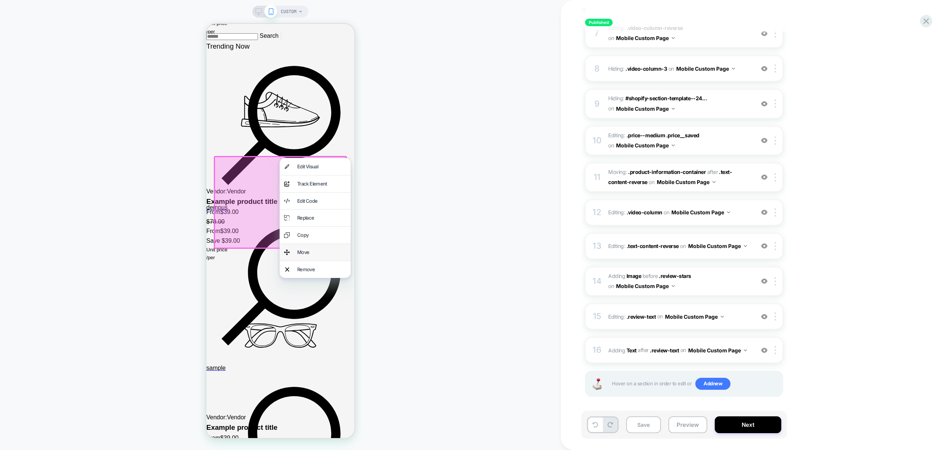
click at [309, 252] on div "Move" at bounding box center [321, 252] width 49 height 8
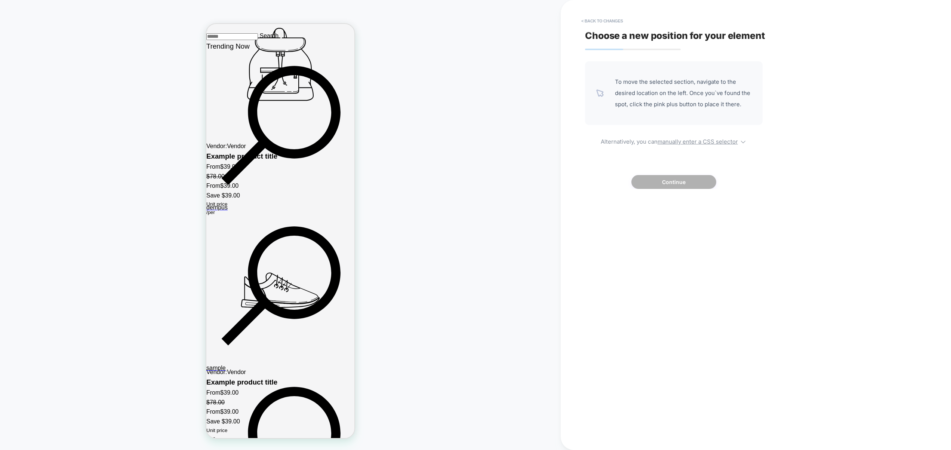
scroll to position [1295, 0]
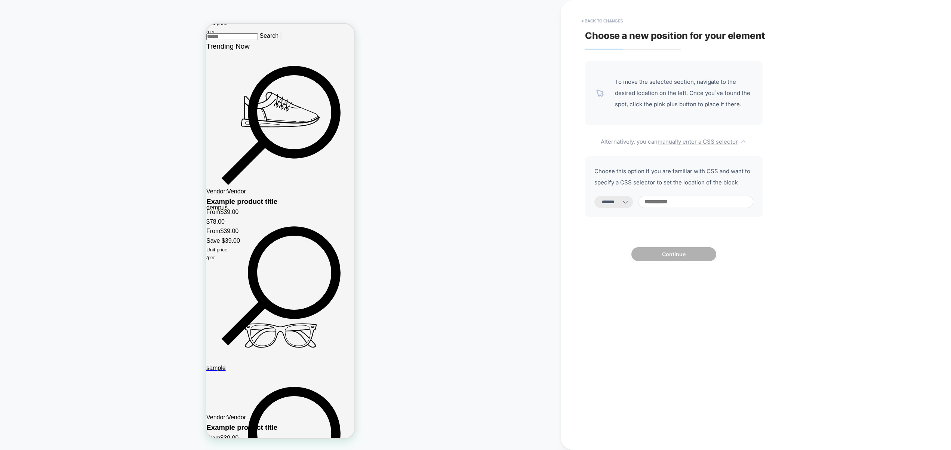
click at [618, 202] on select "**********" at bounding box center [613, 202] width 38 height 12
select select "**********"
click at [594, 196] on select "**********" at bounding box center [613, 202] width 38 height 12
click at [673, 201] on input at bounding box center [695, 201] width 115 height 12
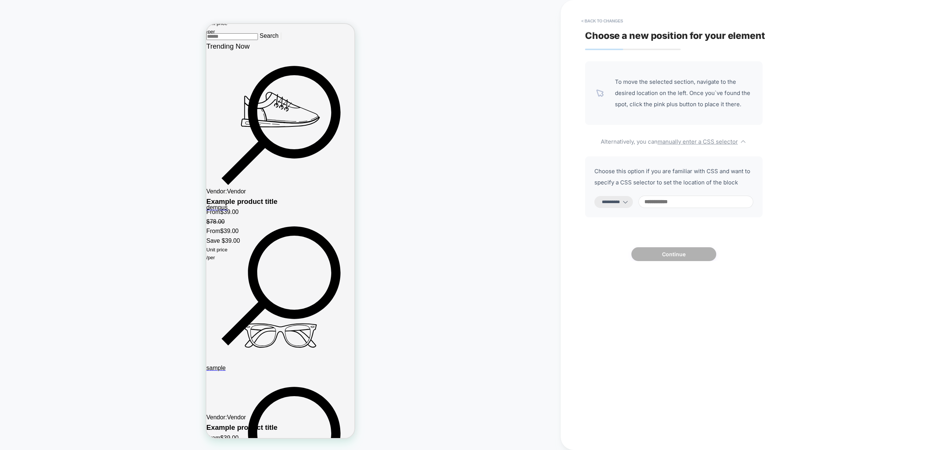
paste input "**********"
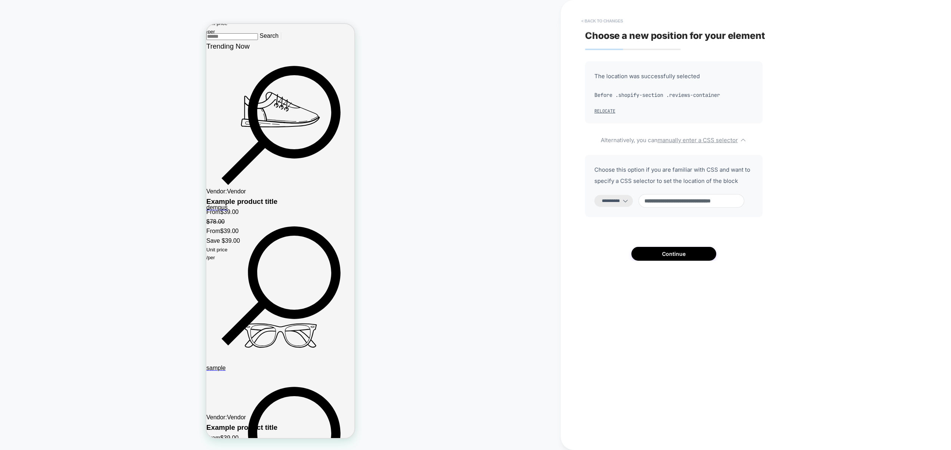
type input "**********"
select select "*******"
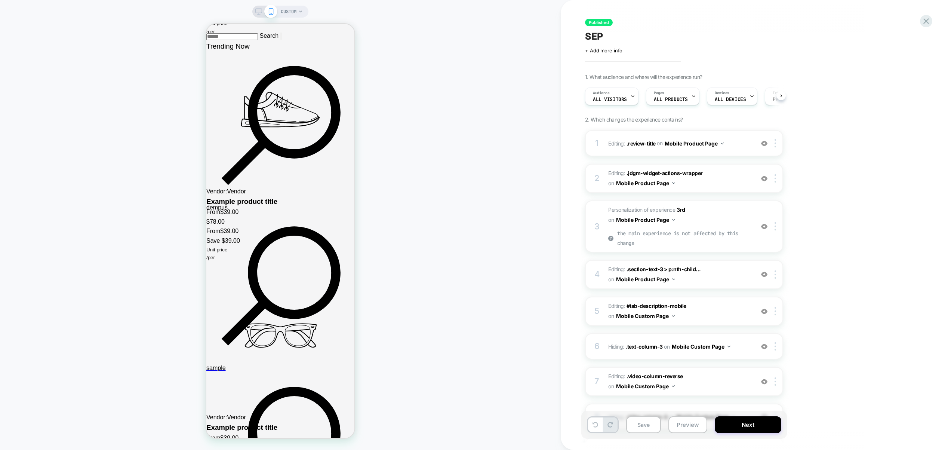
scroll to position [0, 0]
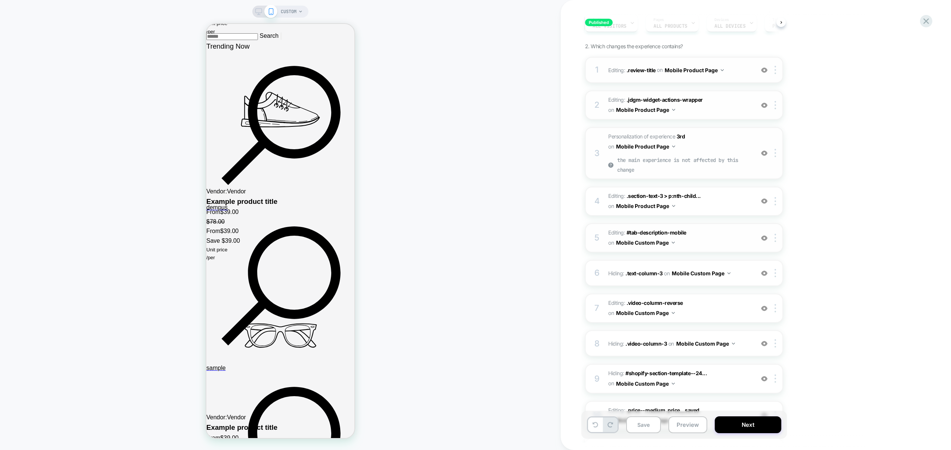
scroll to position [139, 0]
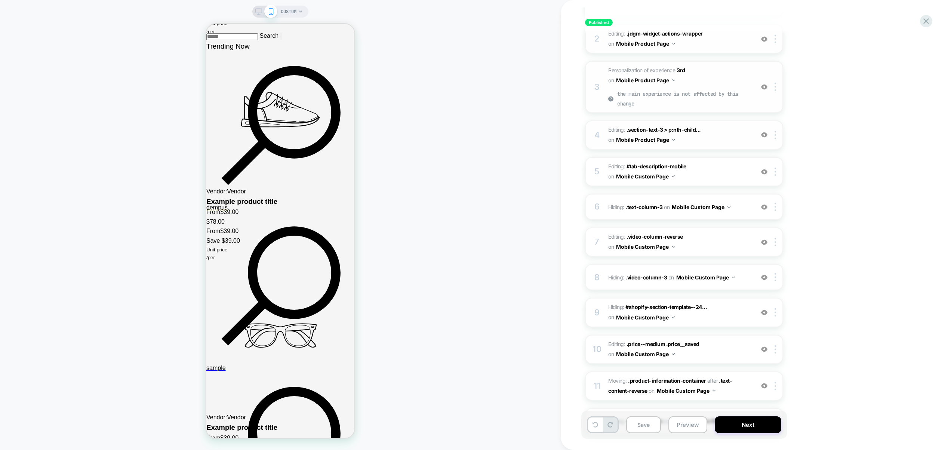
click at [763, 172] on img at bounding box center [764, 172] width 6 height 6
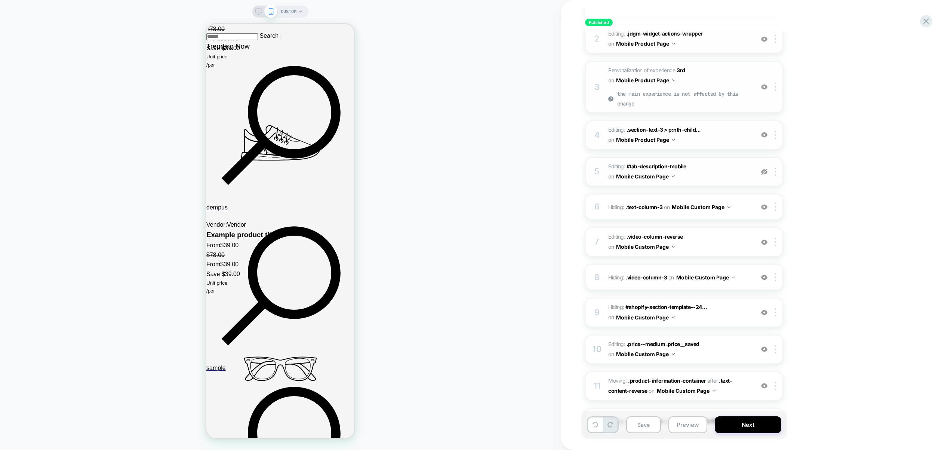
click at [763, 172] on img at bounding box center [764, 172] width 6 height 6
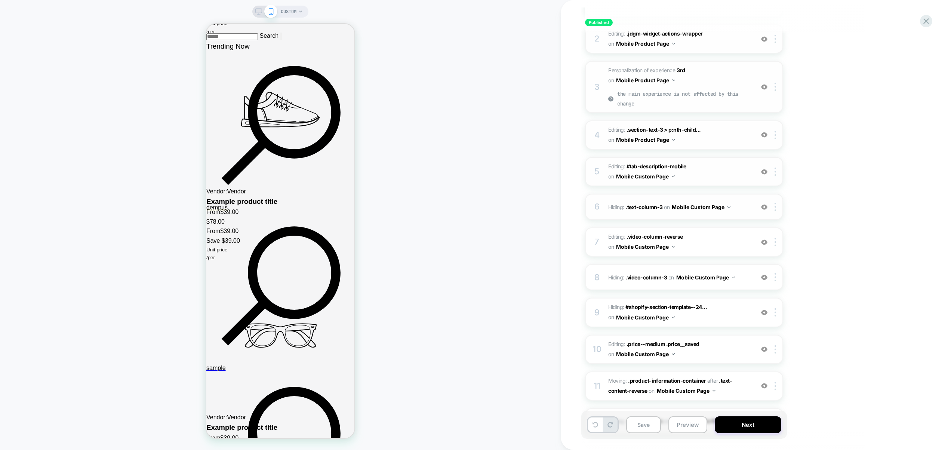
click at [764, 240] on img at bounding box center [764, 242] width 6 height 6
click at [764, 309] on img at bounding box center [764, 312] width 6 height 6
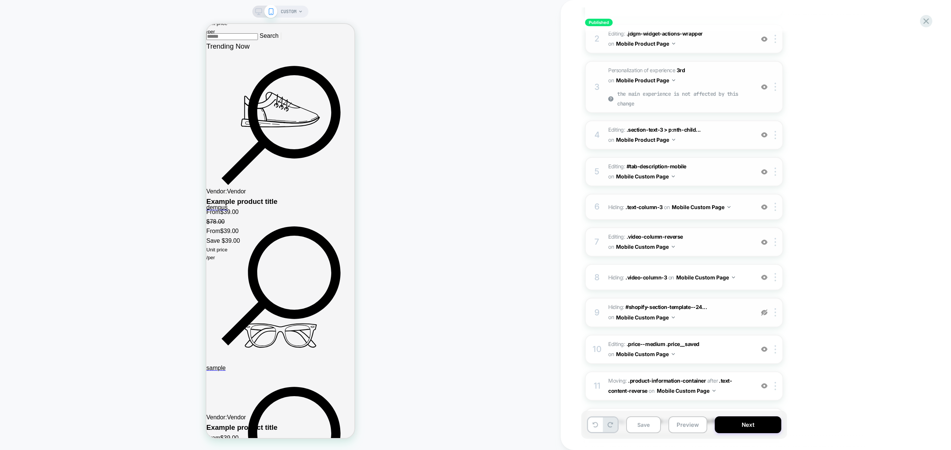
click at [764, 309] on img at bounding box center [764, 312] width 6 height 6
click at [0, 0] on img at bounding box center [0, 0] width 0 height 0
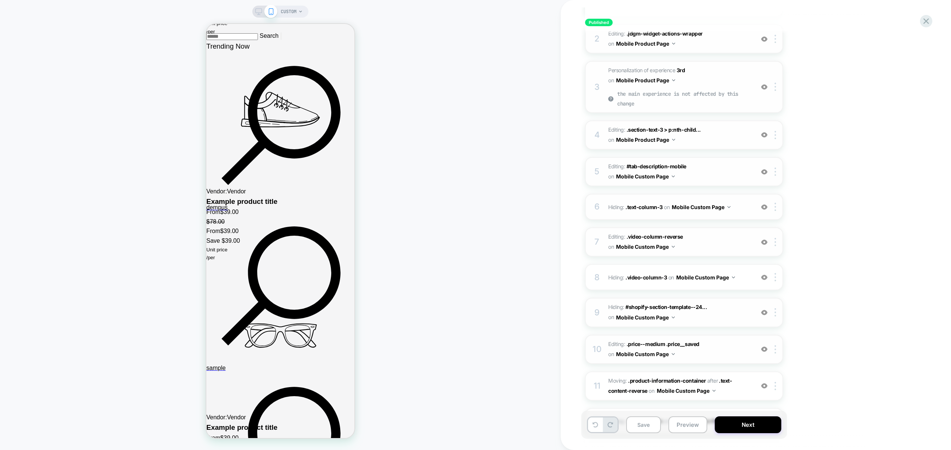
scroll to position [259, 0]
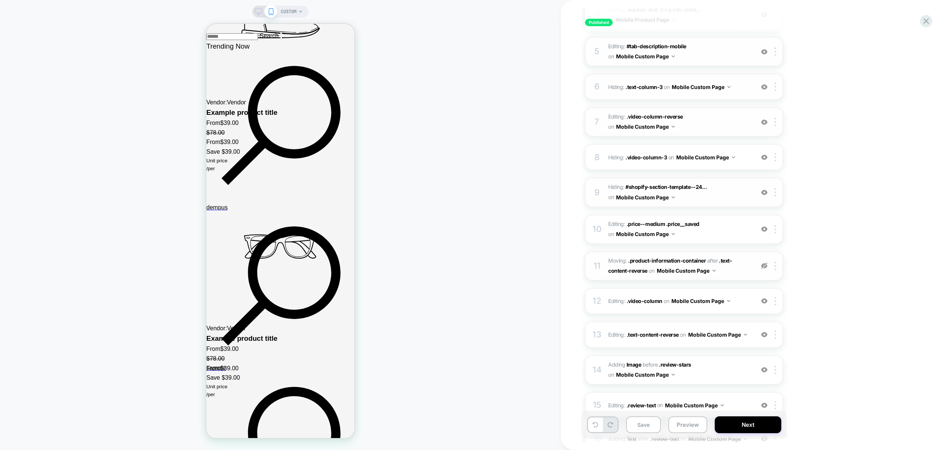
click at [765, 263] on img at bounding box center [764, 265] width 6 height 6
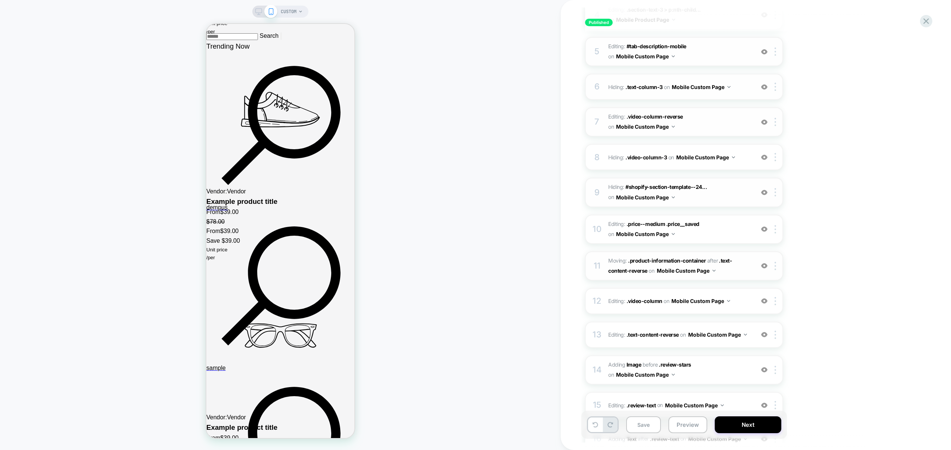
click at [767, 266] on div at bounding box center [764, 266] width 12 height 8
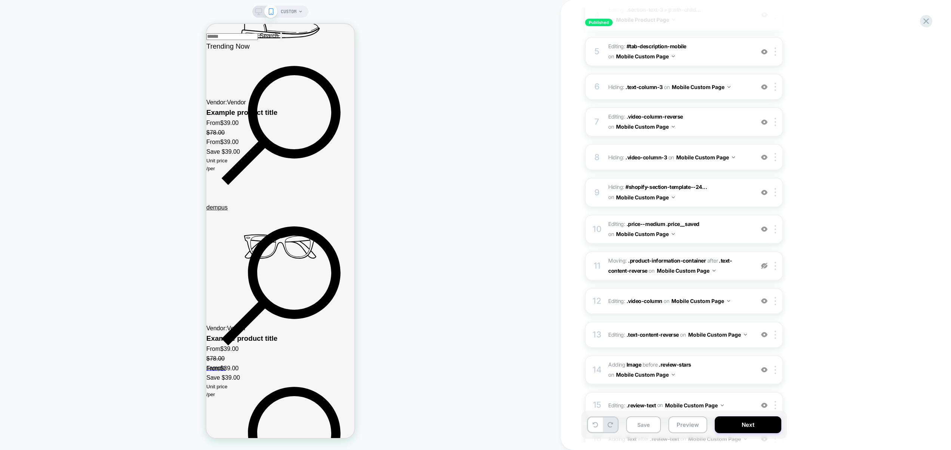
click at [766, 265] on img at bounding box center [764, 265] width 6 height 6
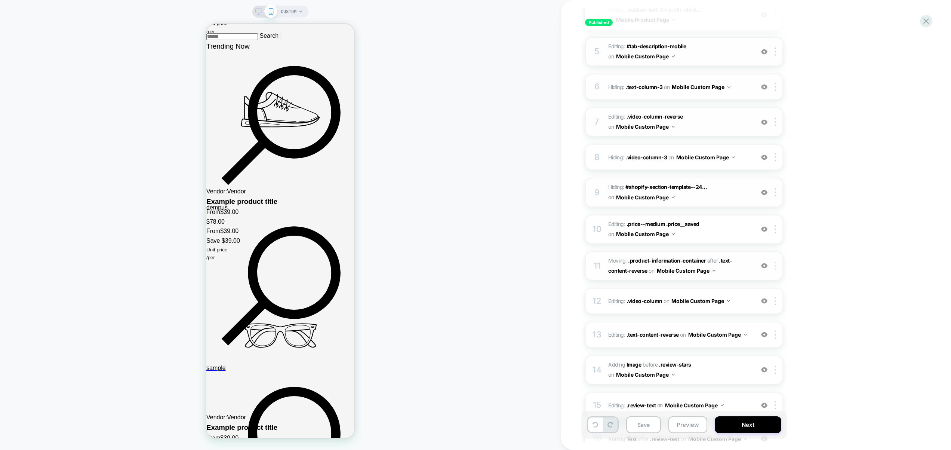
click at [776, 262] on img at bounding box center [774, 266] width 1 height 8
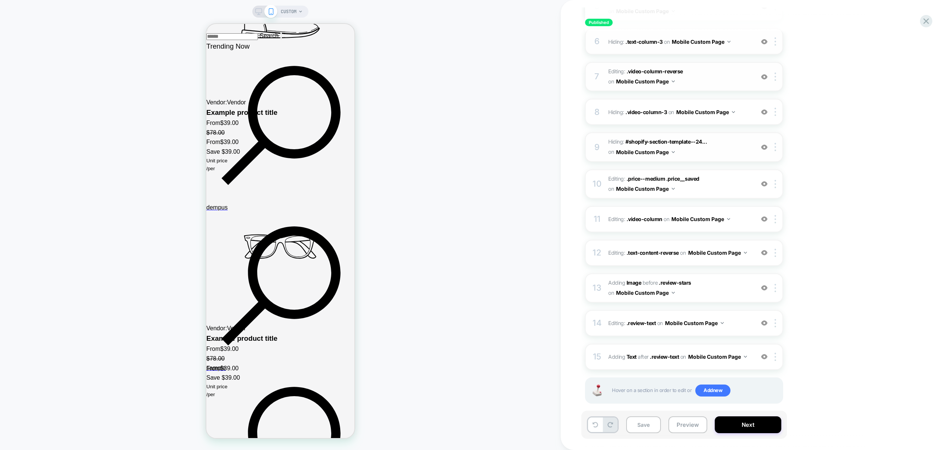
scroll to position [311, 0]
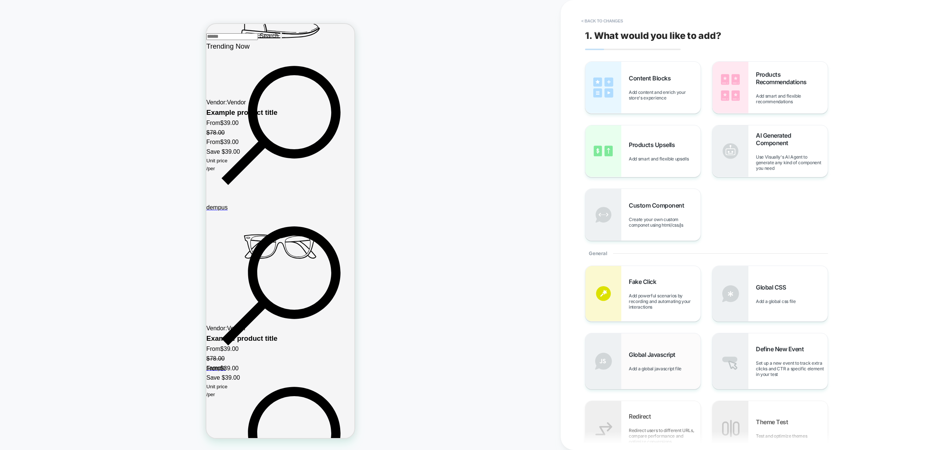
click at [0, 0] on span "Global Javascript" at bounding box center [0, 0] width 0 height 0
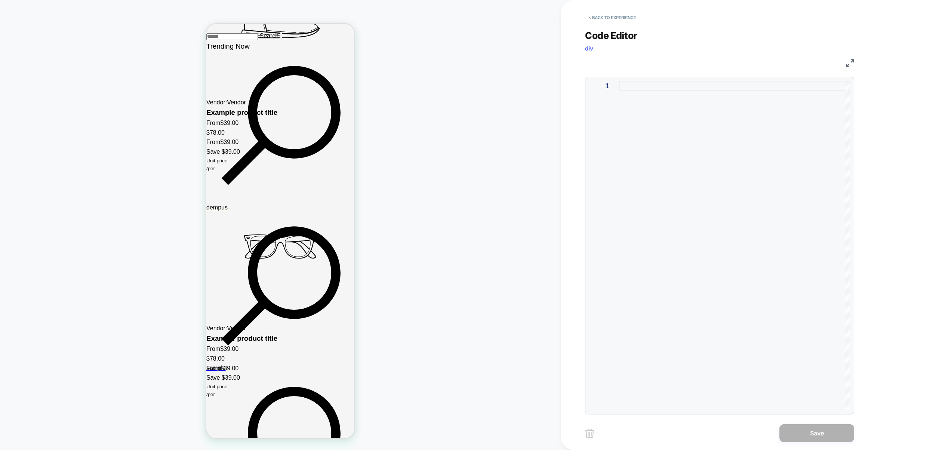
click at [711, 151] on div at bounding box center [734, 245] width 231 height 329
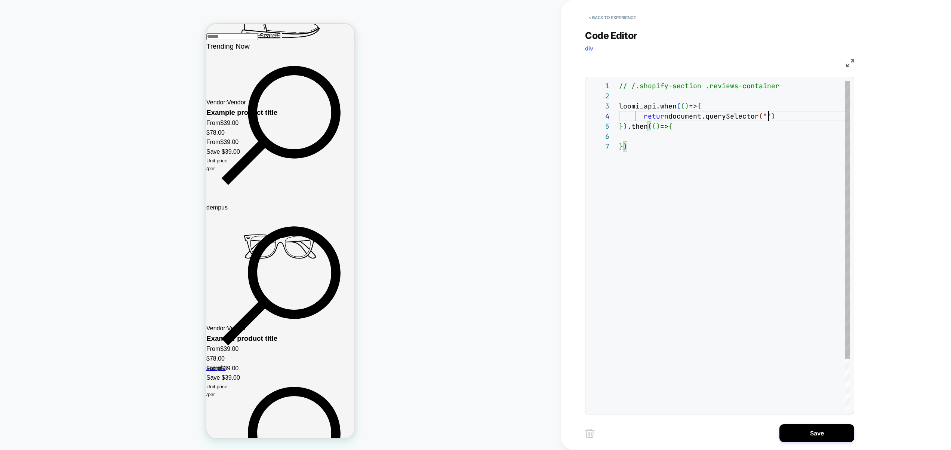
click at [768, 116] on div "// /.shopify-section .reviews-container loomi_api.when ( ( ) => { return docume…" at bounding box center [734, 276] width 231 height 390
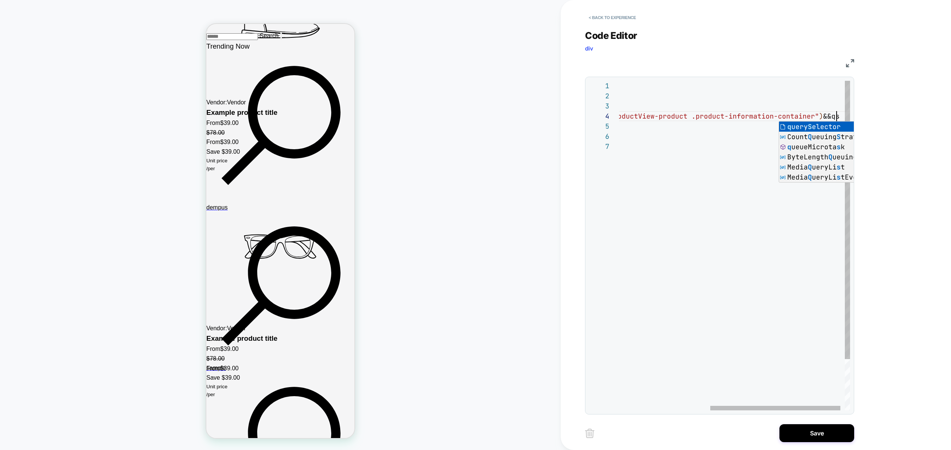
scroll to position [30, 476]
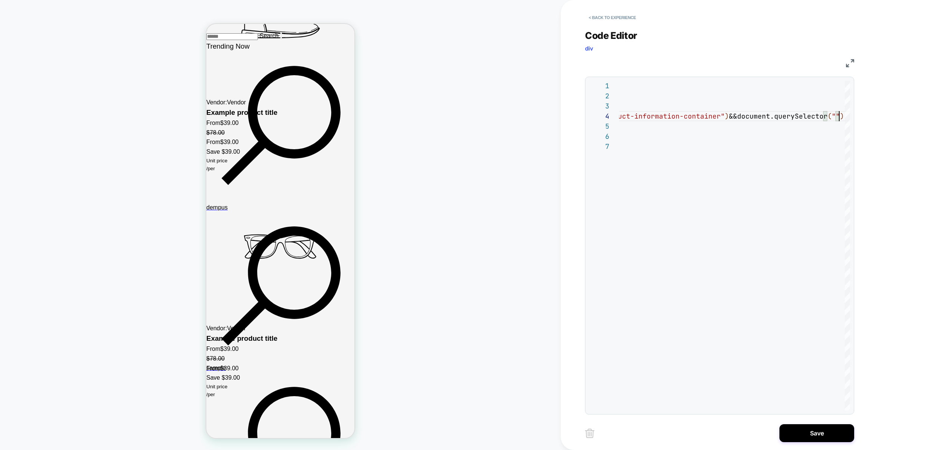
type textarea "**********"
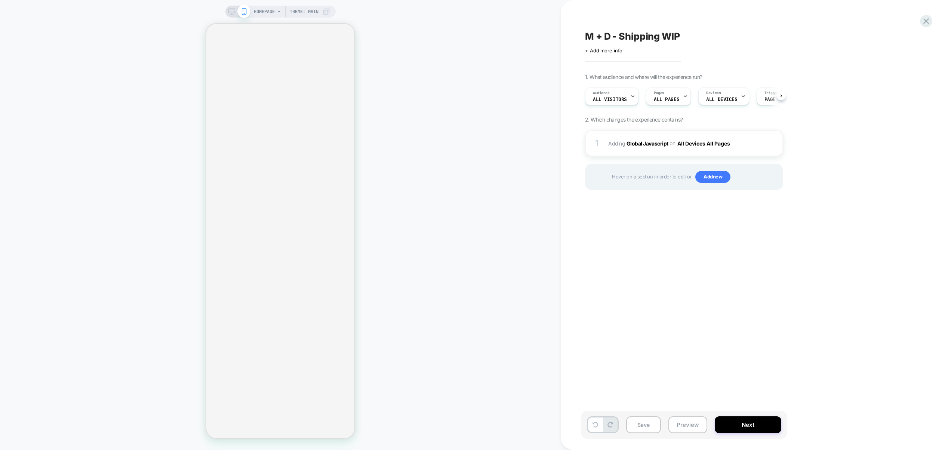
scroll to position [0, 0]
select select "**"
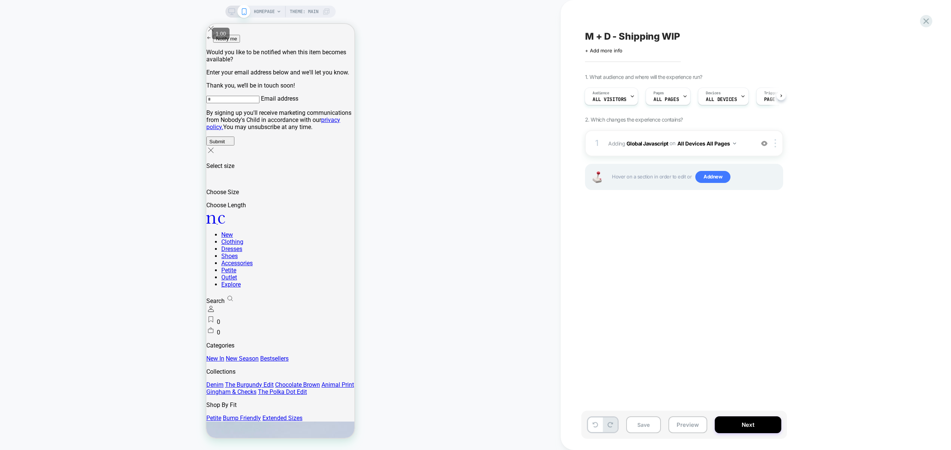
scroll to position [0, 0]
click at [743, 145] on span "Adding Global Javascript on All Devices All Pages" at bounding box center [679, 143] width 142 height 11
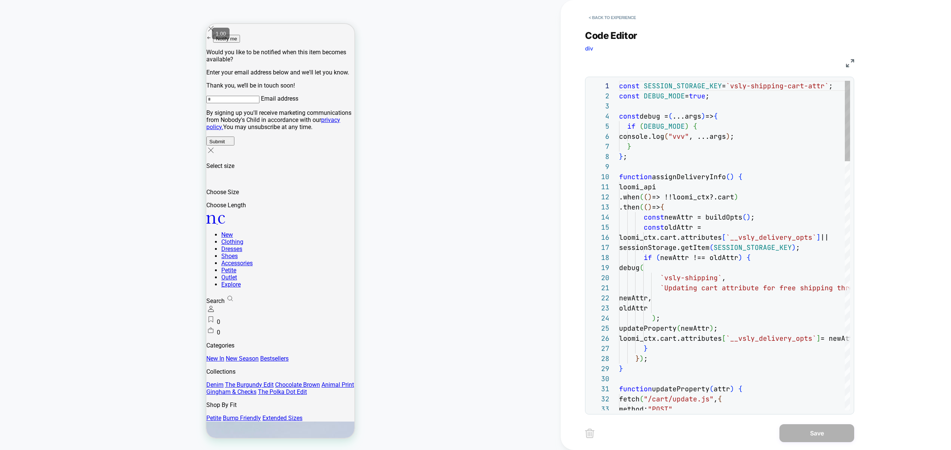
scroll to position [81, 0]
click at [617, 12] on button "< Back to experience" at bounding box center [612, 18] width 55 height 12
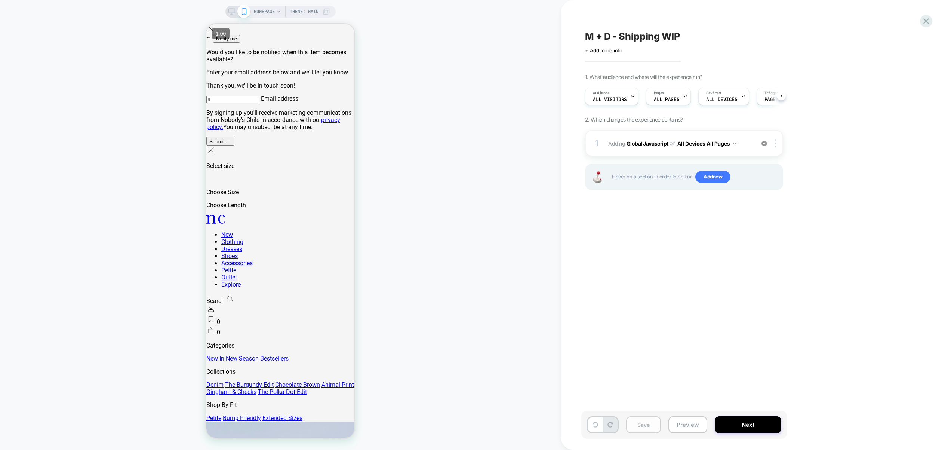
scroll to position [0, 0]
